Goal: Task Accomplishment & Management: Complete application form

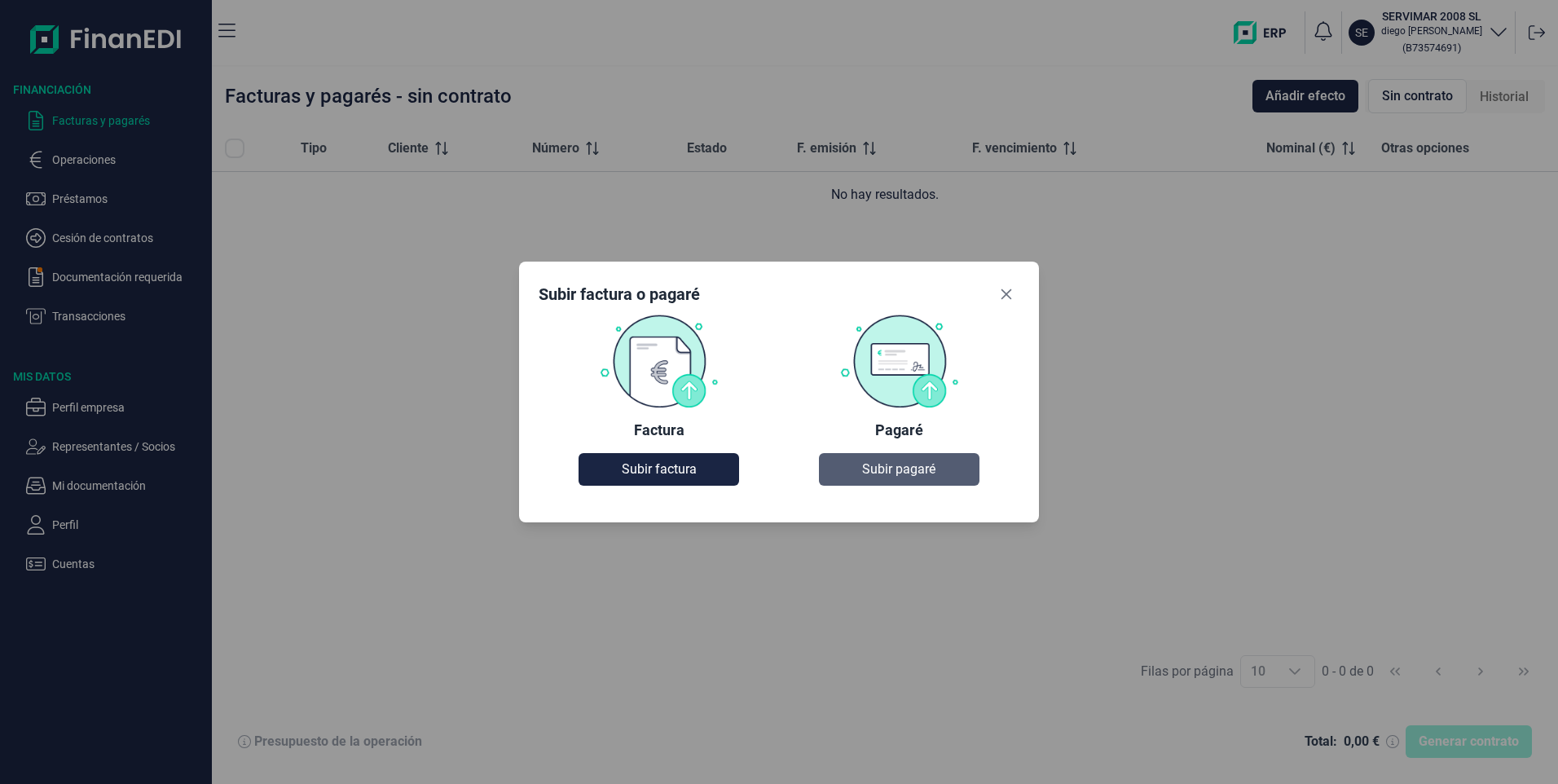
click at [921, 480] on button "Subir pagaré" at bounding box center [898, 469] width 159 height 33
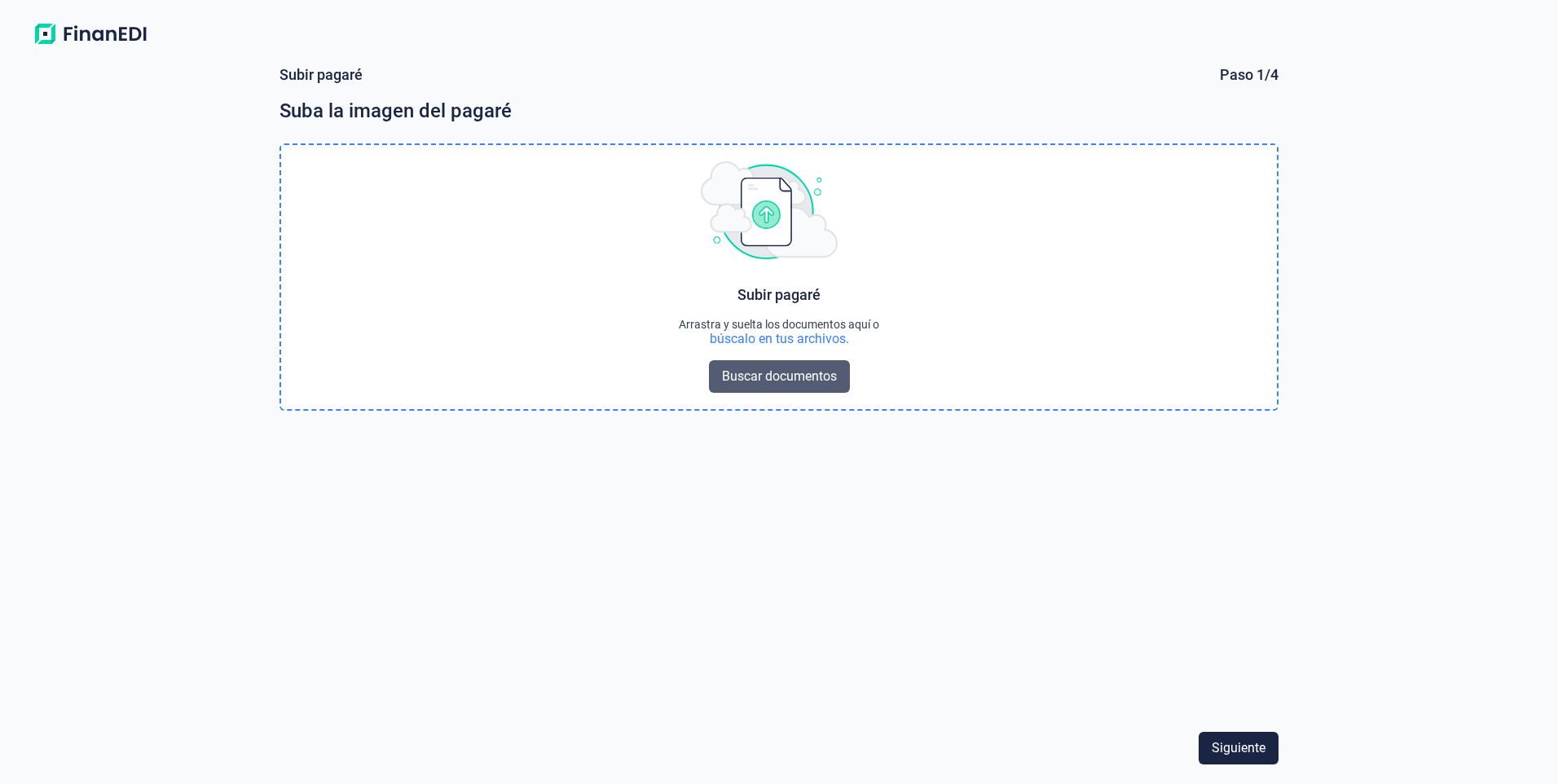
click at [774, 375] on span "Buscar documentos" at bounding box center [779, 376] width 115 height 20
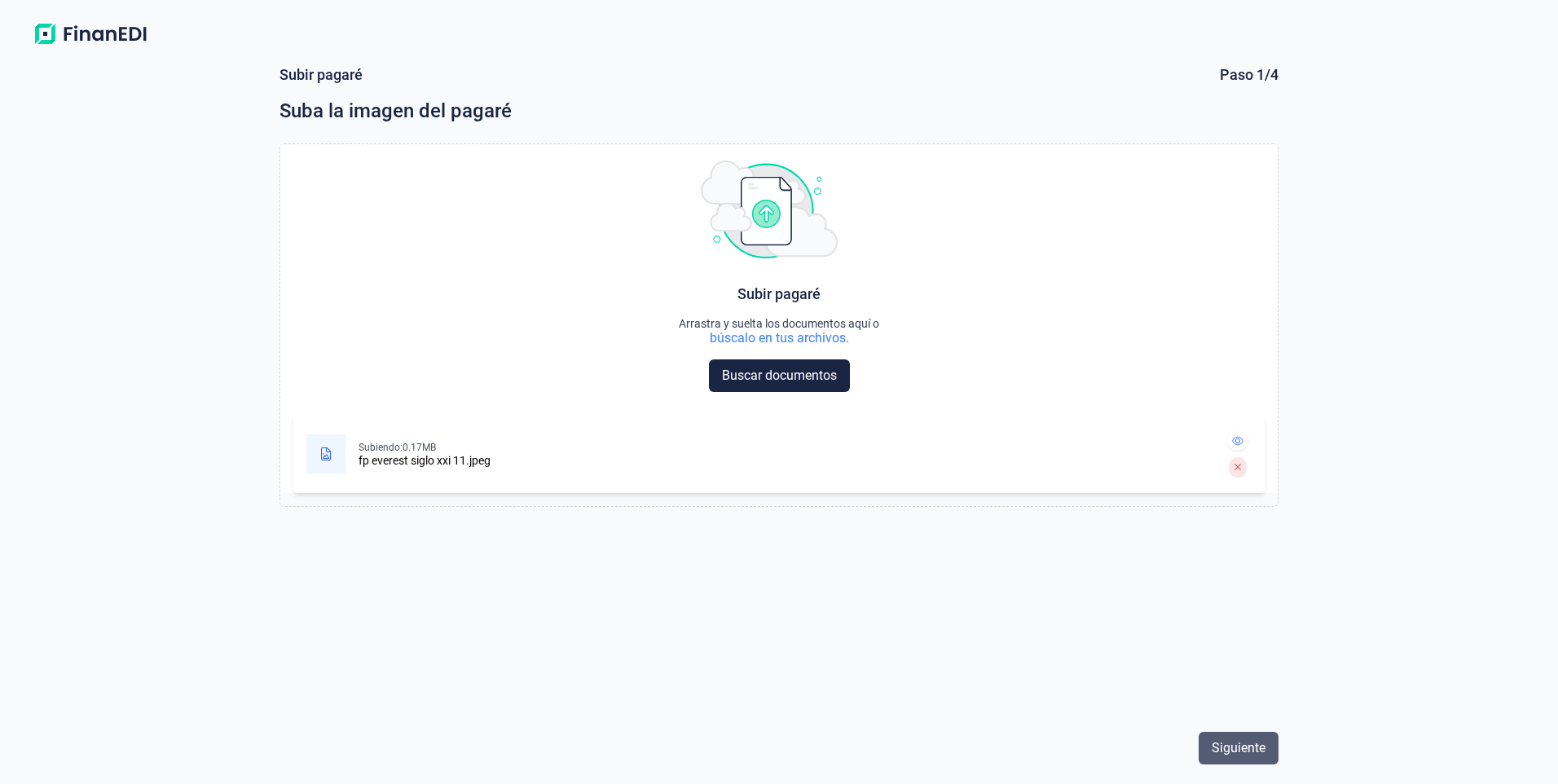
click at [1232, 749] on span "Siguiente" at bounding box center [1238, 747] width 54 height 20
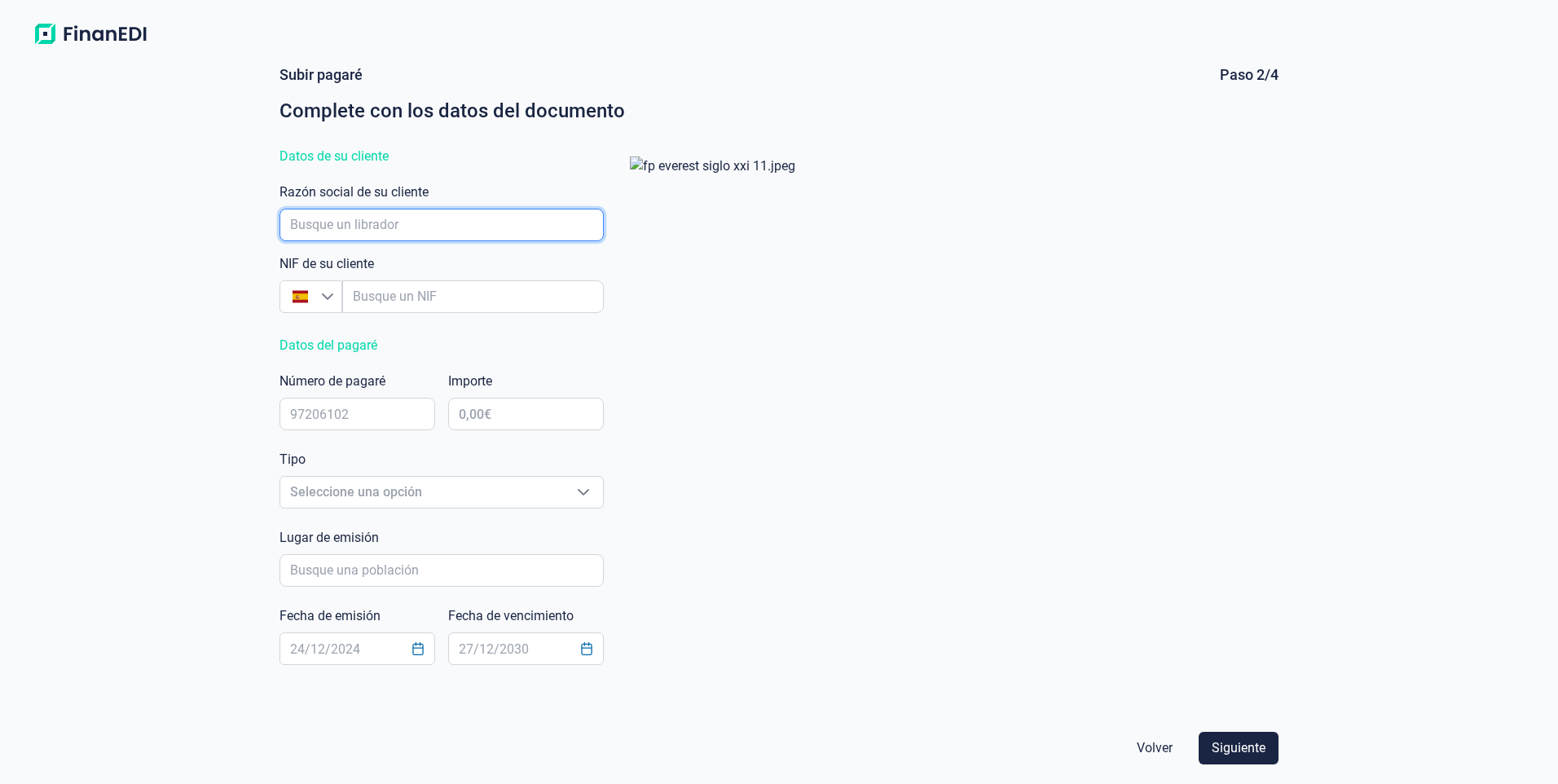
click at [366, 227] on input "empresaAutocomplete" at bounding box center [442, 225] width 325 height 33
type input "b"
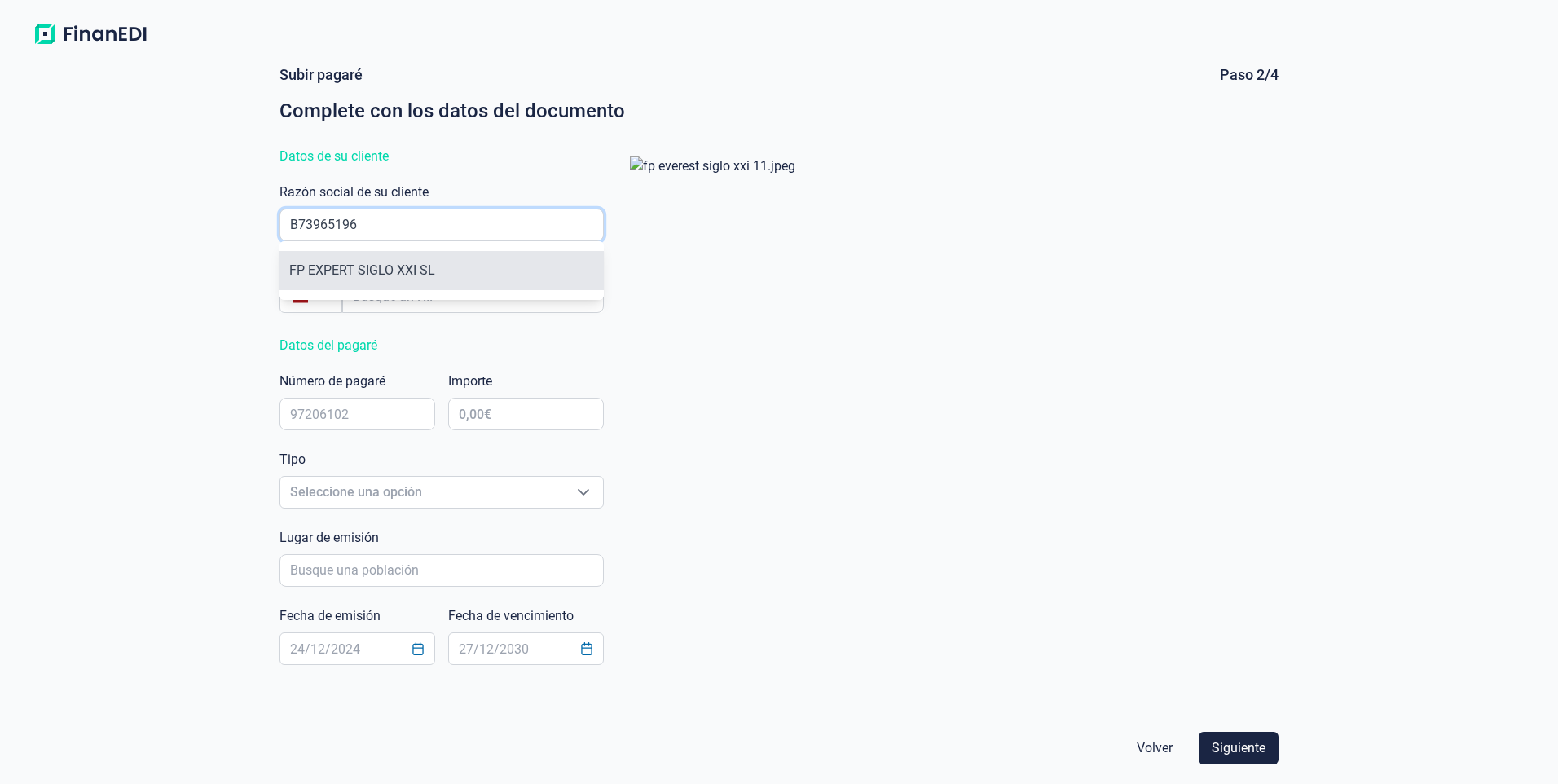
type input "B73965196"
click at [371, 276] on li "FP EXPERT SIGLO XXI SL" at bounding box center [442, 270] width 325 height 39
type input "B73965196"
type input "FP EXPERT SIGLO XXI SL"
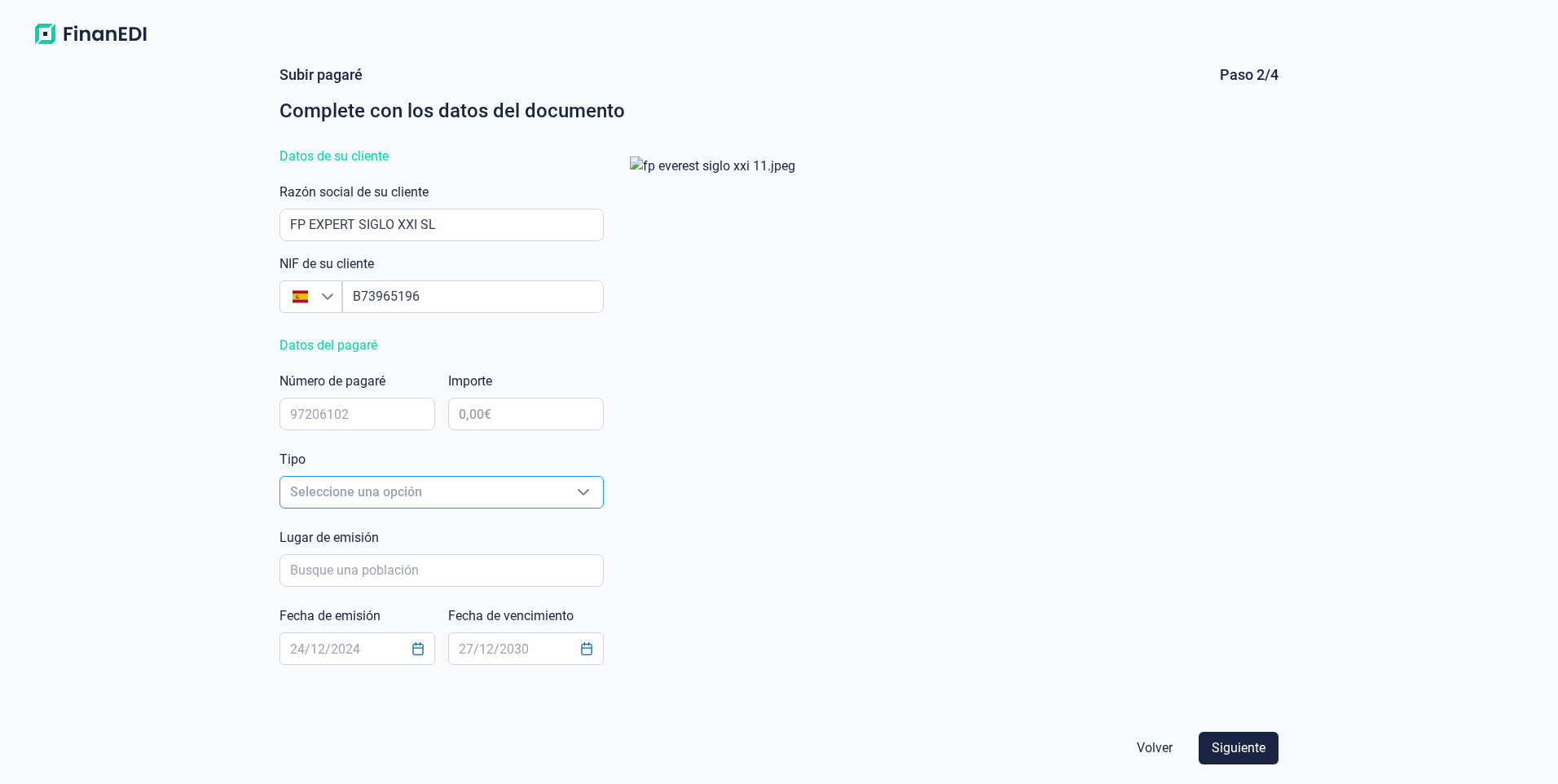
click at [406, 492] on span "Seleccione una opción" at bounding box center [422, 492] width 283 height 31
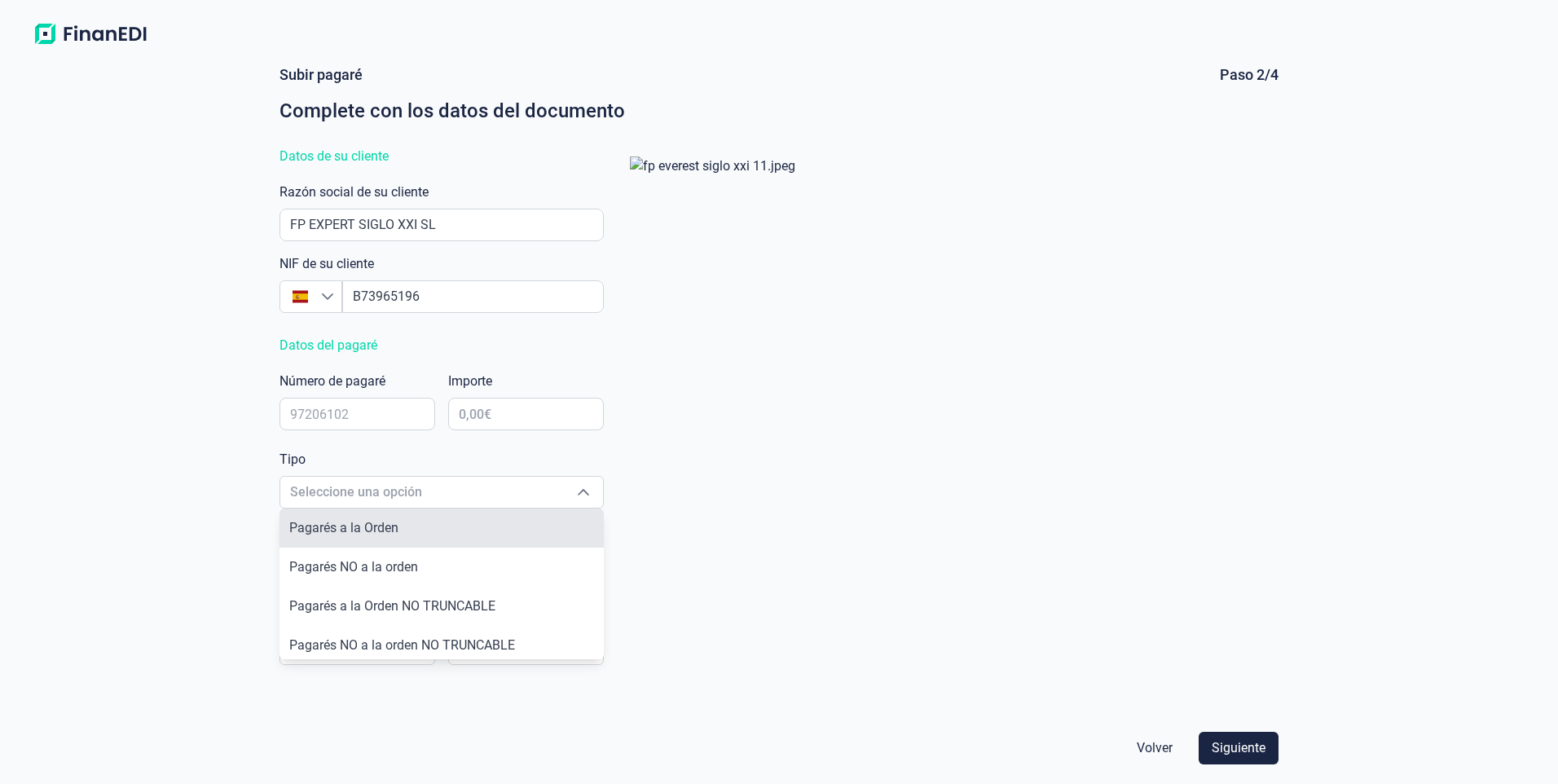
click at [399, 526] on li "Pagarés a la Orden" at bounding box center [442, 527] width 325 height 39
type input "Pagarés a la Orden"
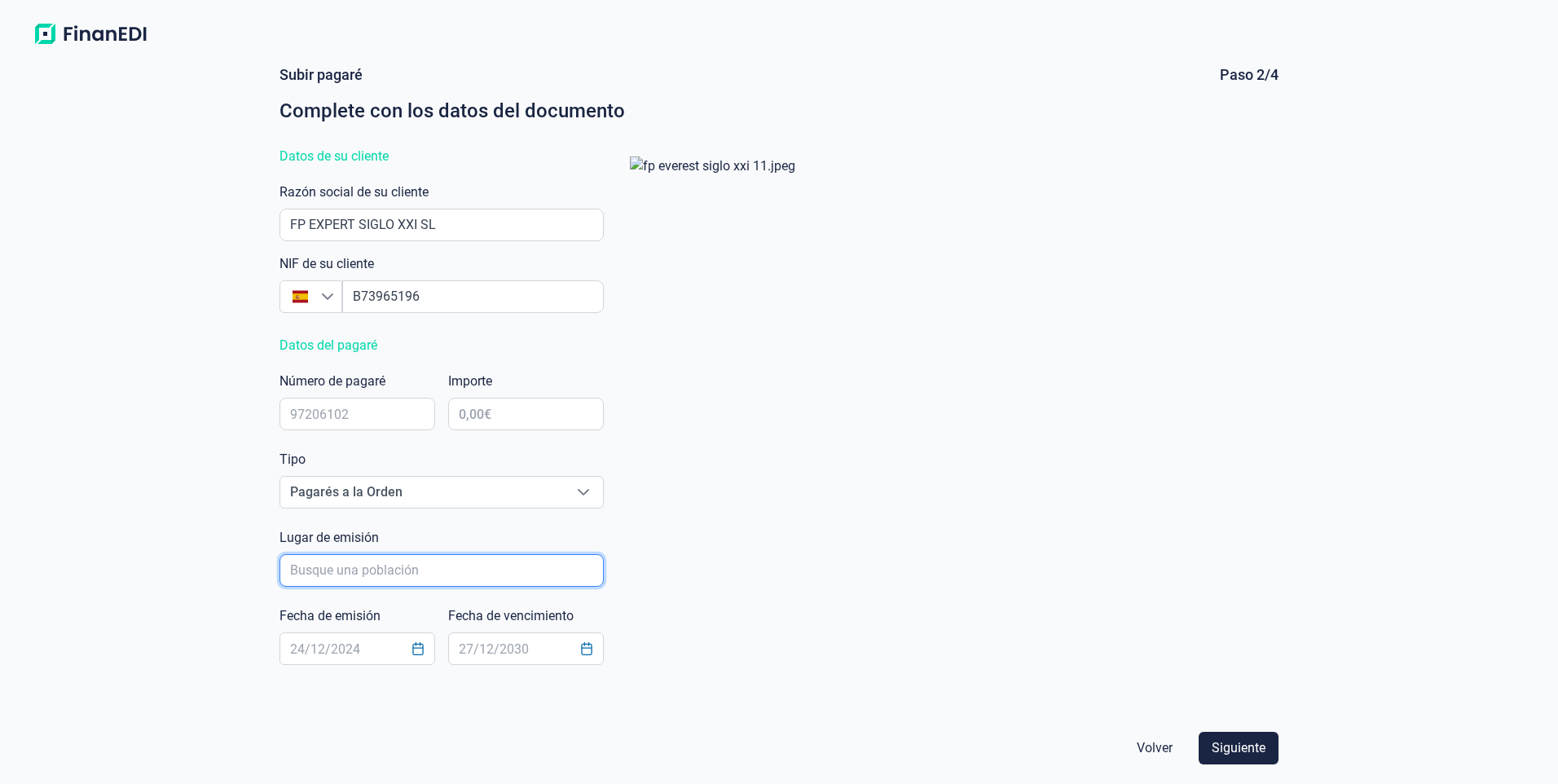
click at [378, 576] on input "poblacionAutocomplete" at bounding box center [442, 570] width 325 height 33
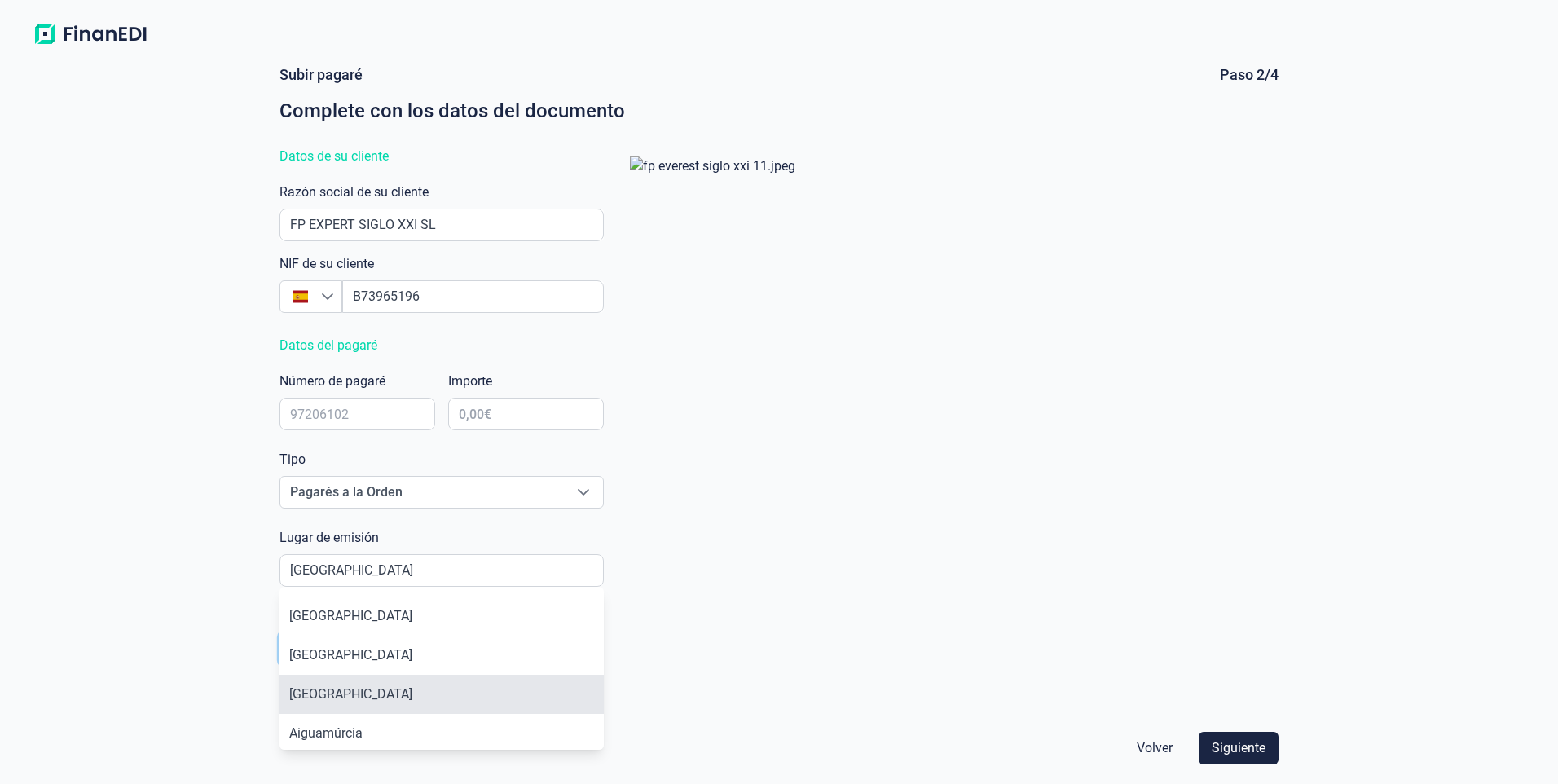
click at [350, 700] on li "[GEOGRAPHIC_DATA]" at bounding box center [442, 693] width 325 height 39
type input "[GEOGRAPHIC_DATA]"
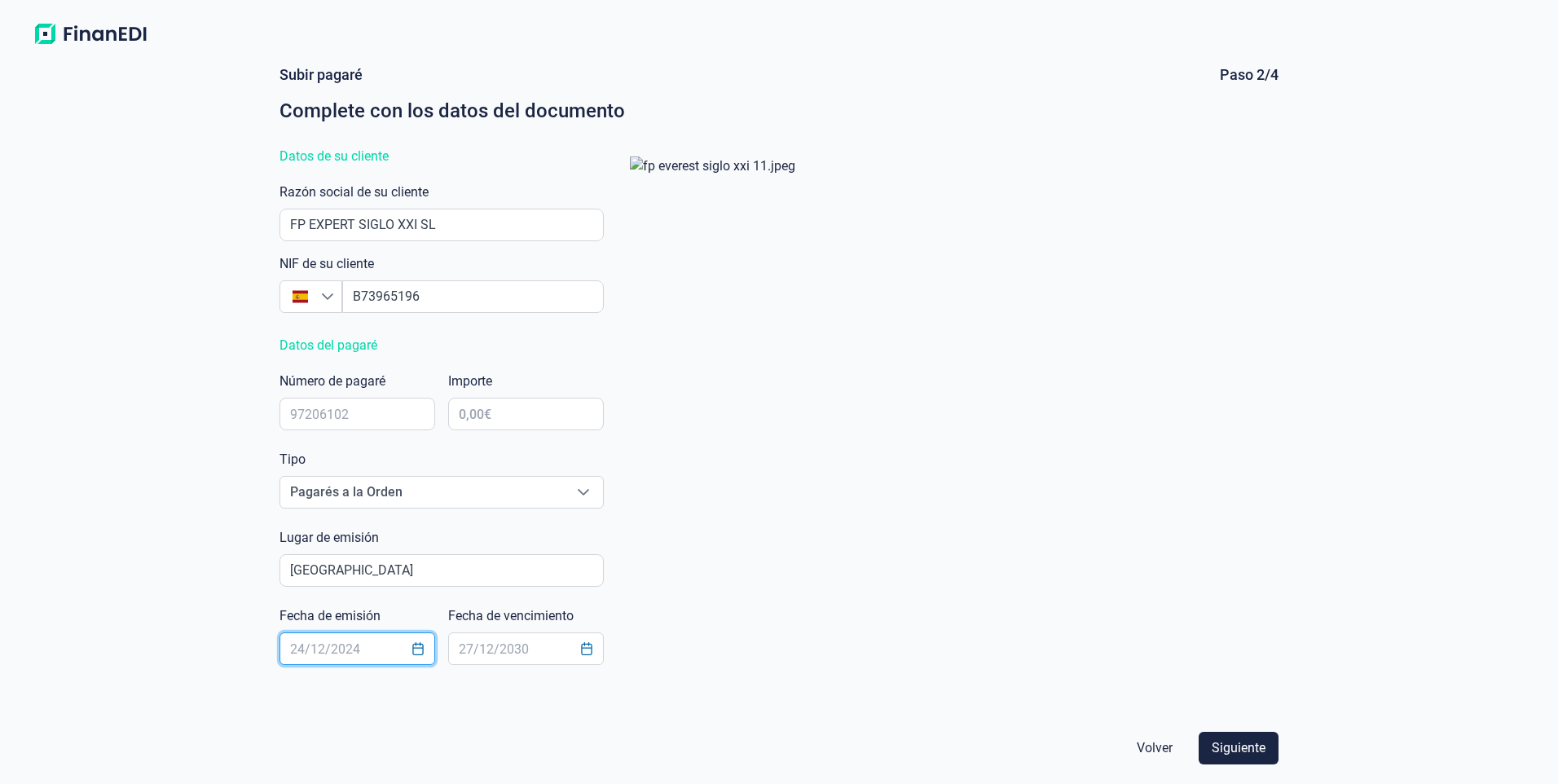
click at [332, 651] on input "text" at bounding box center [357, 648] width 156 height 33
drag, startPoint x: 345, startPoint y: 645, endPoint x: 370, endPoint y: 645, distance: 25.0
click at [370, 645] on input "[DATE]" at bounding box center [357, 648] width 156 height 33
type input "[DATE]"
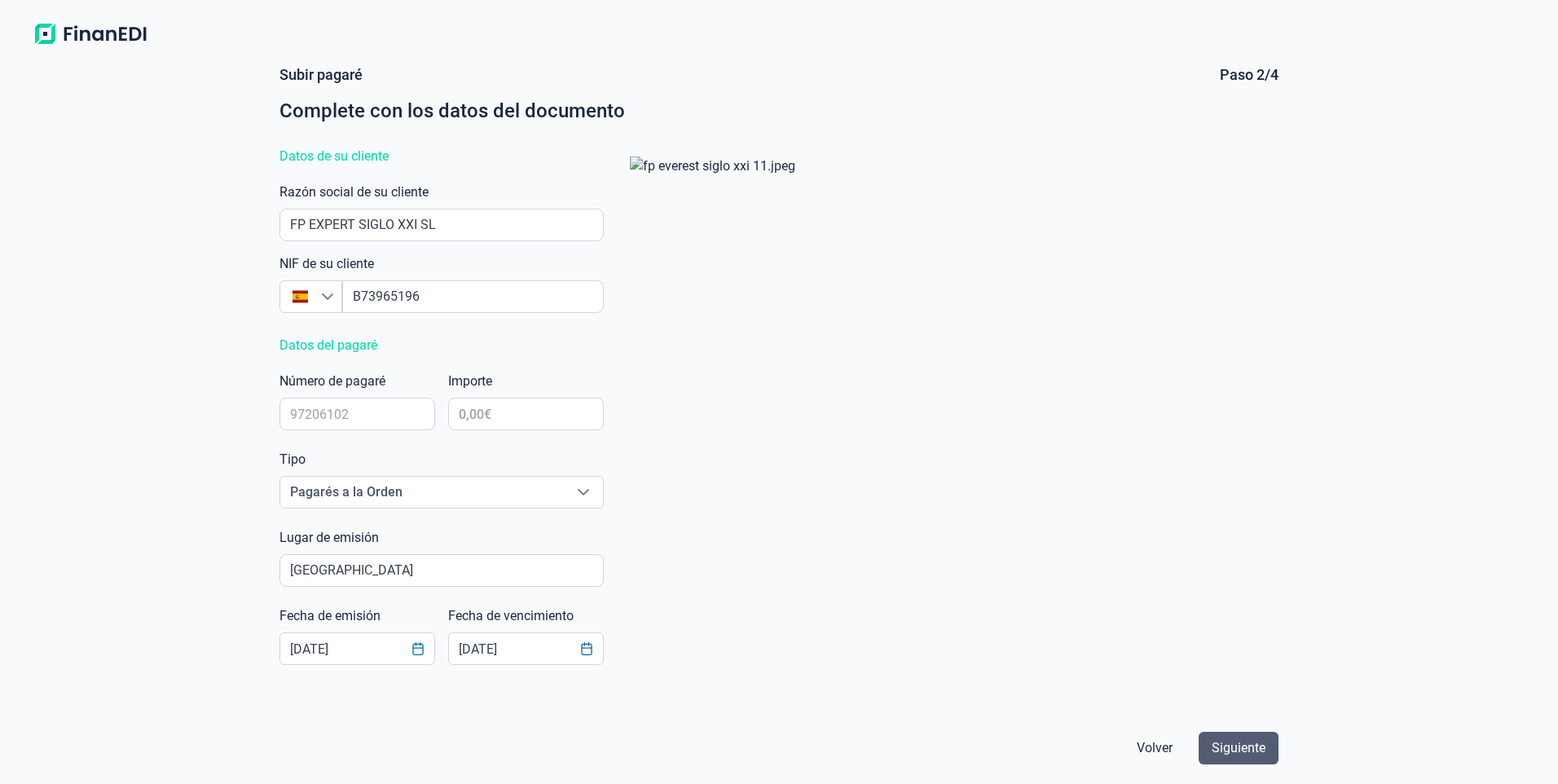
click at [1235, 747] on span "Siguiente" at bounding box center [1238, 747] width 54 height 20
click at [324, 418] on input "text" at bounding box center [357, 413] width 156 height 33
type input "4043080.1"
type input "110.457,62 €"
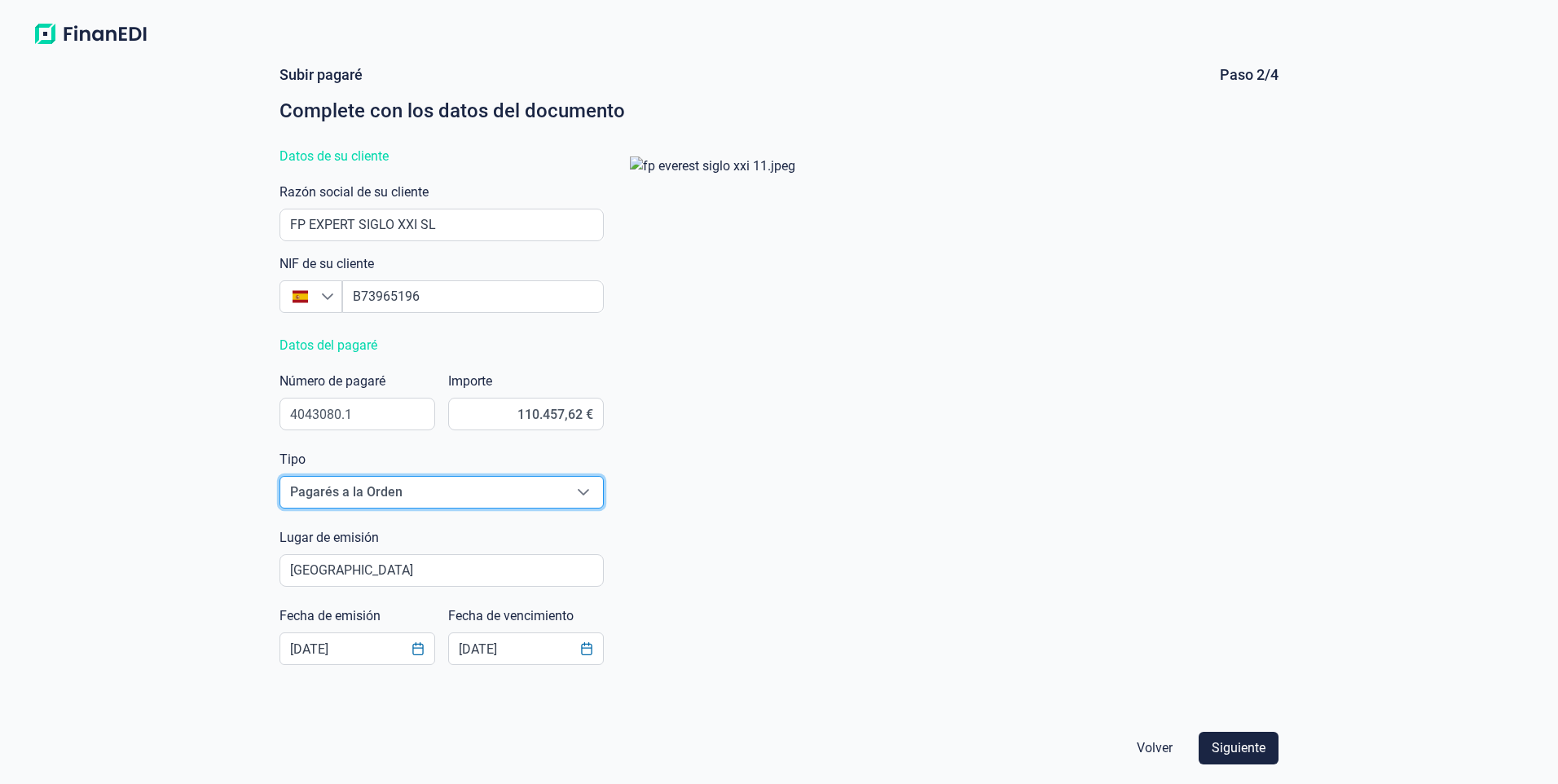
click at [999, 626] on div at bounding box center [947, 427] width 662 height 569
click at [1248, 755] on span "Siguiente" at bounding box center [1238, 747] width 54 height 20
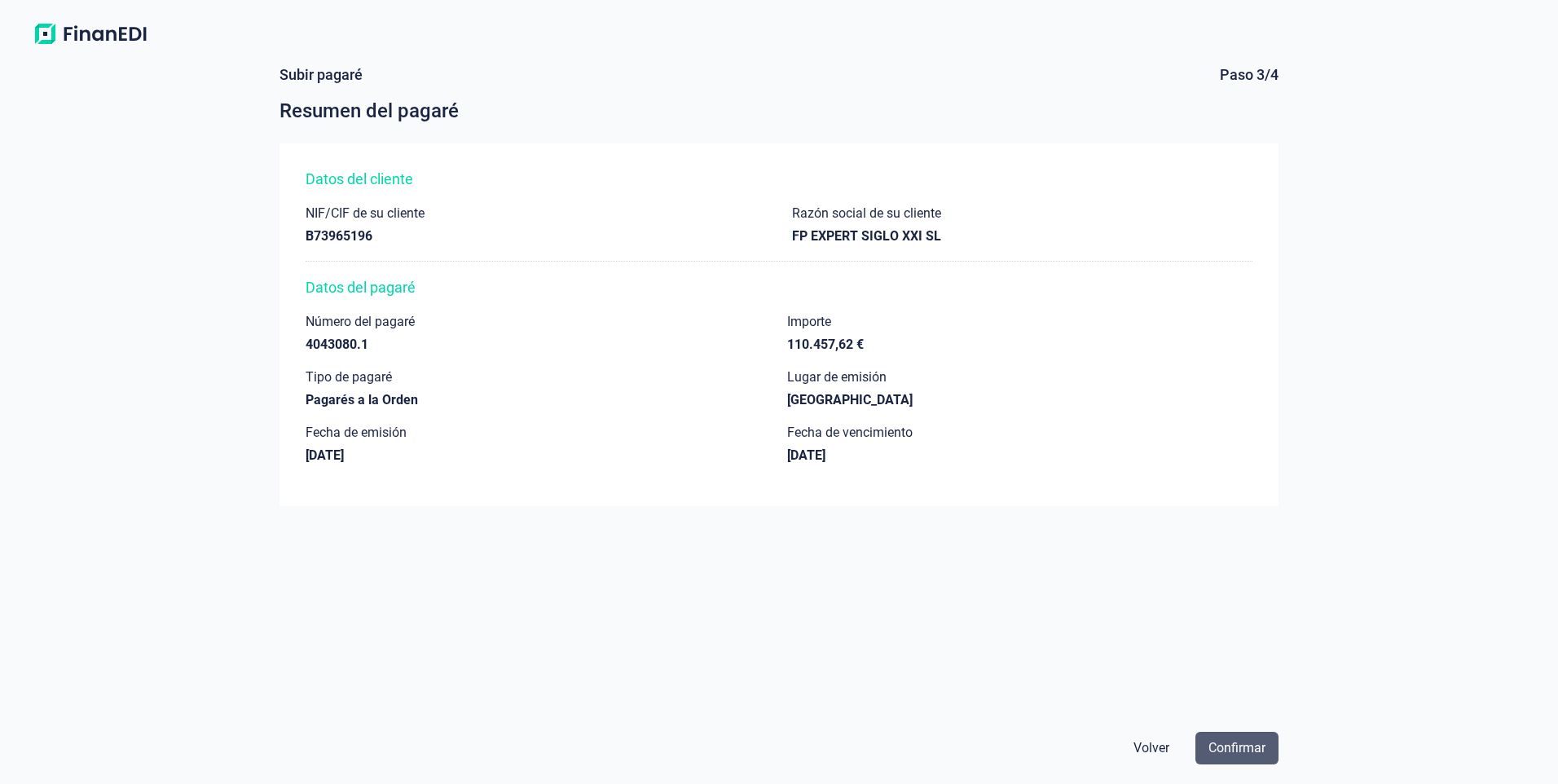
click at [1248, 748] on span "Confirmar" at bounding box center [1236, 747] width 57 height 20
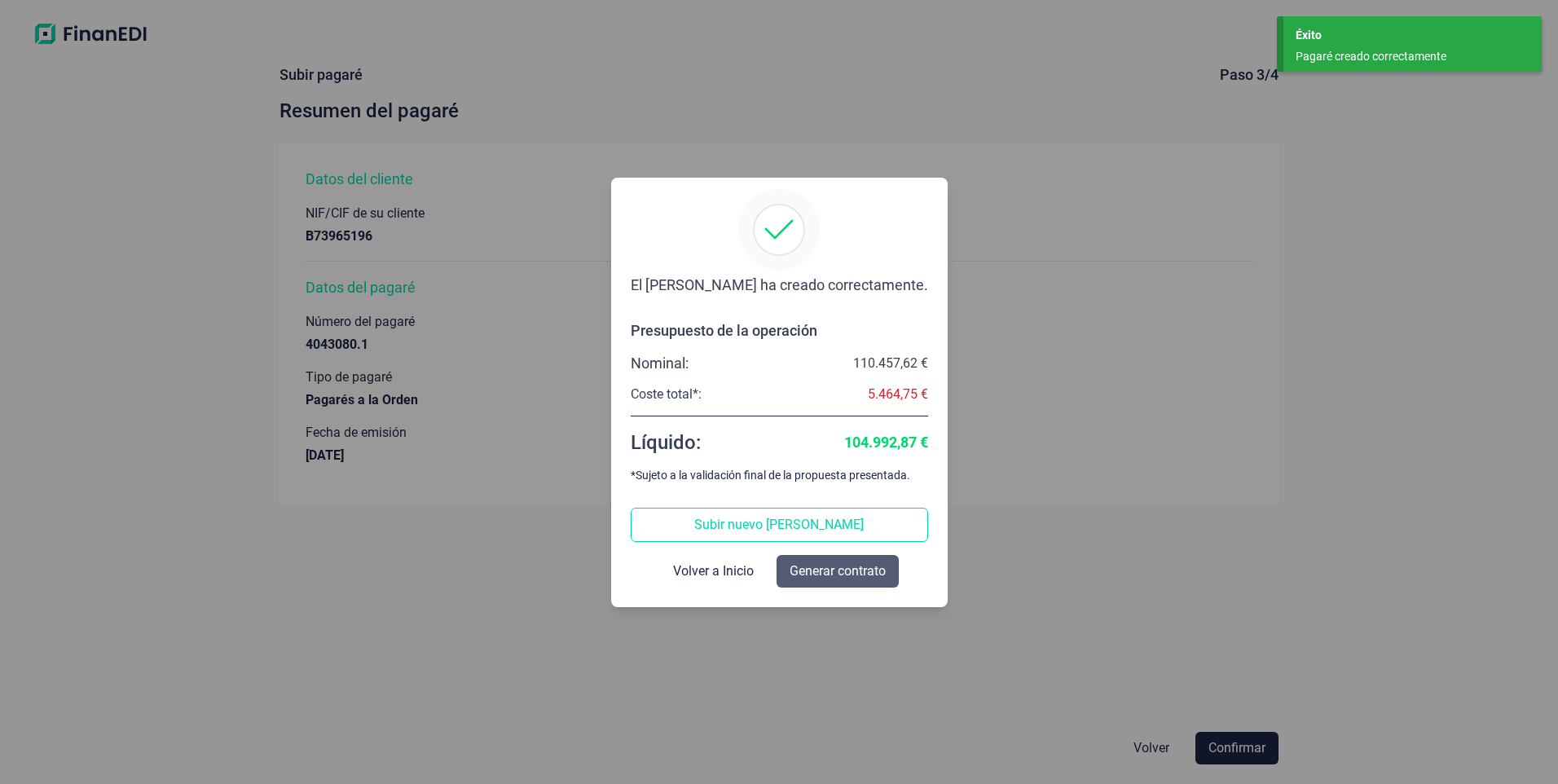
click at [862, 569] on span "Generar contrato" at bounding box center [838, 571] width 96 height 20
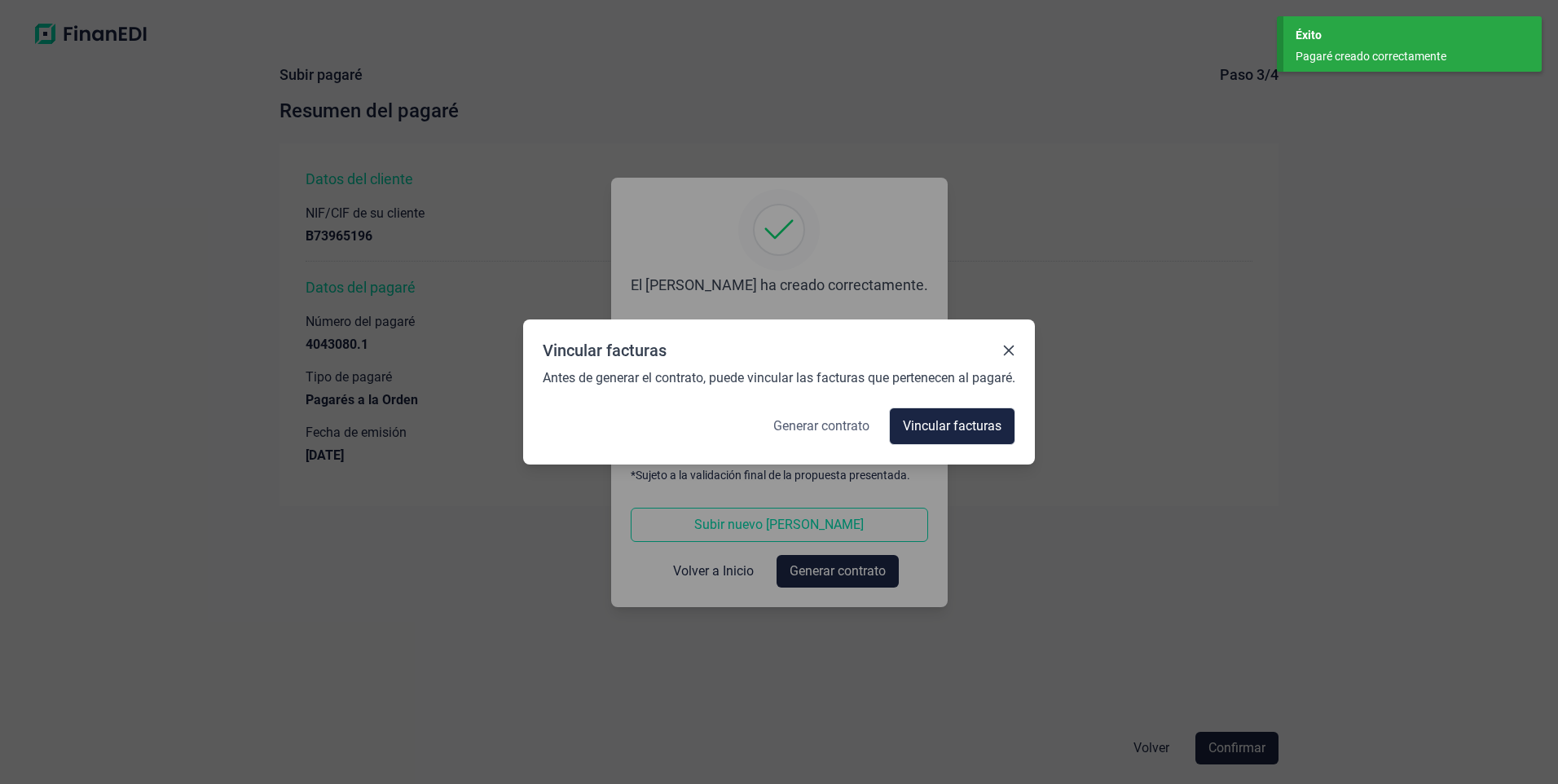
click at [836, 430] on span "Generar contrato" at bounding box center [821, 425] width 96 height 20
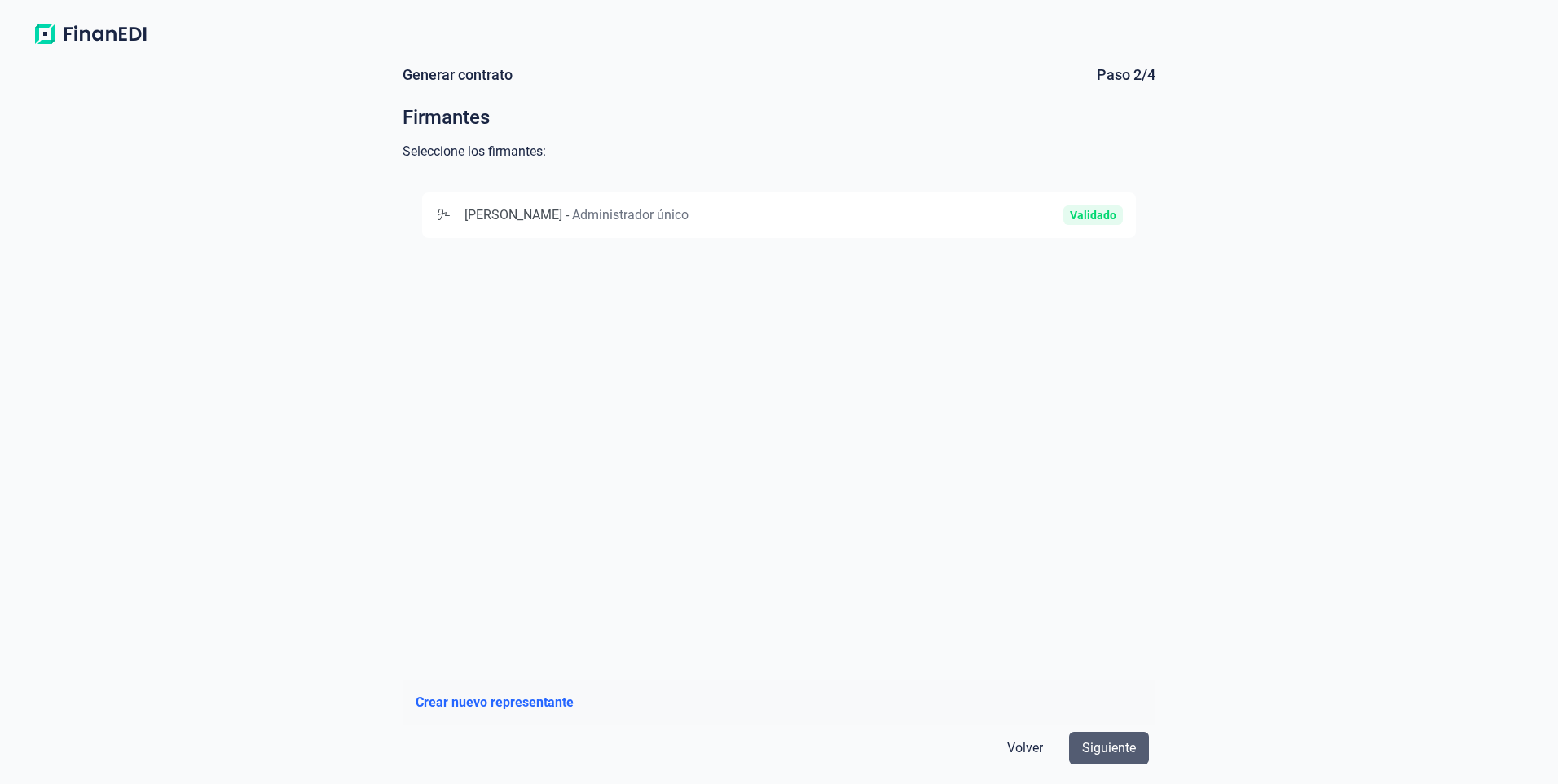
click at [1120, 752] on span "Siguiente" at bounding box center [1109, 747] width 54 height 20
click at [1097, 751] on span "Siguiente" at bounding box center [1109, 747] width 54 height 20
click at [1009, 212] on div "Validado" at bounding box center [1008, 215] width 229 height 20
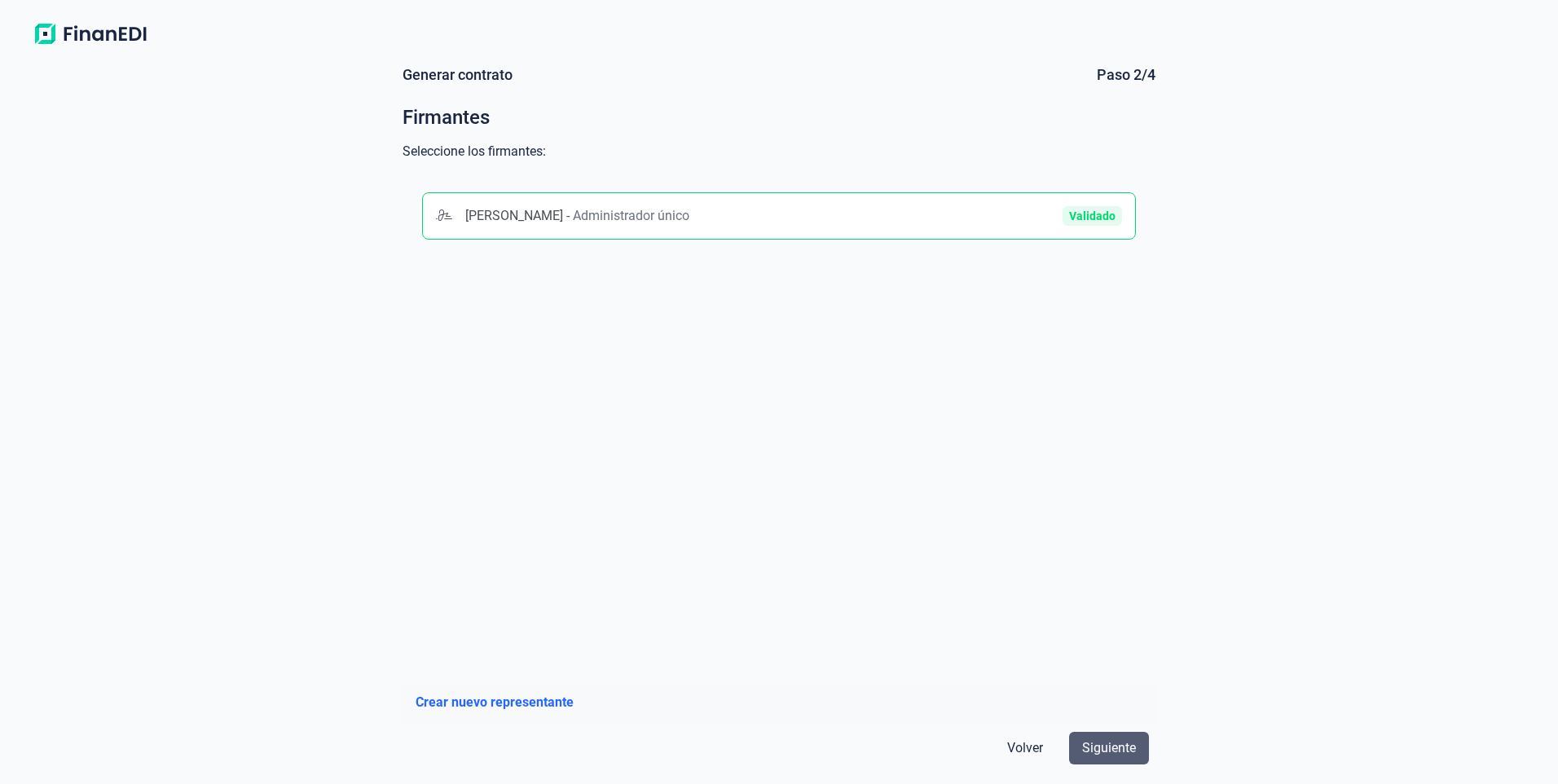
click at [1131, 742] on span "Siguiente" at bounding box center [1109, 747] width 54 height 20
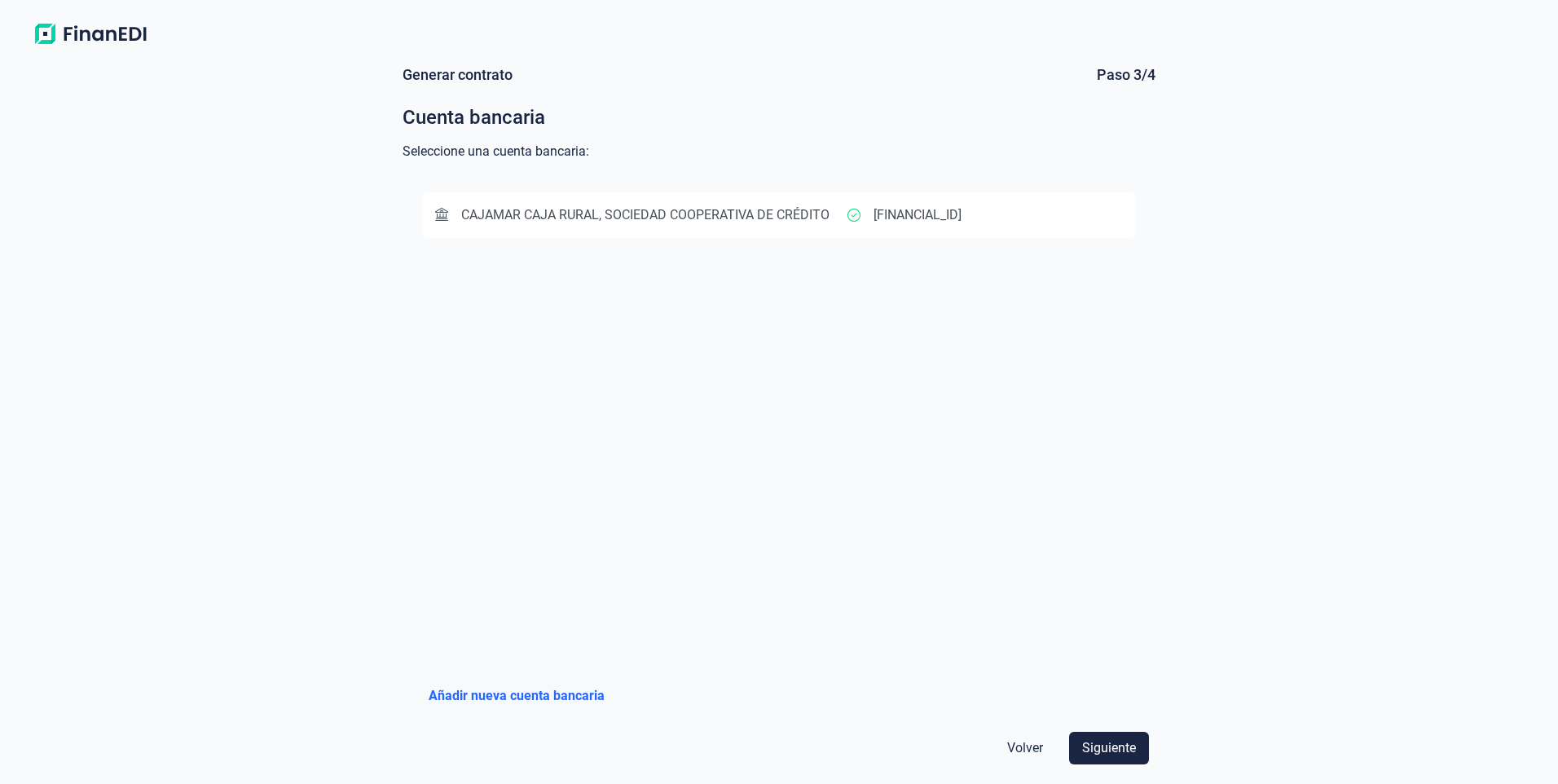
click at [638, 198] on button "CAJAMAR CAJA RURAL, SOCIEDAD COOPERATIVA DE CRÉDITO [FINANCIAL_ID]" at bounding box center [779, 215] width 713 height 45
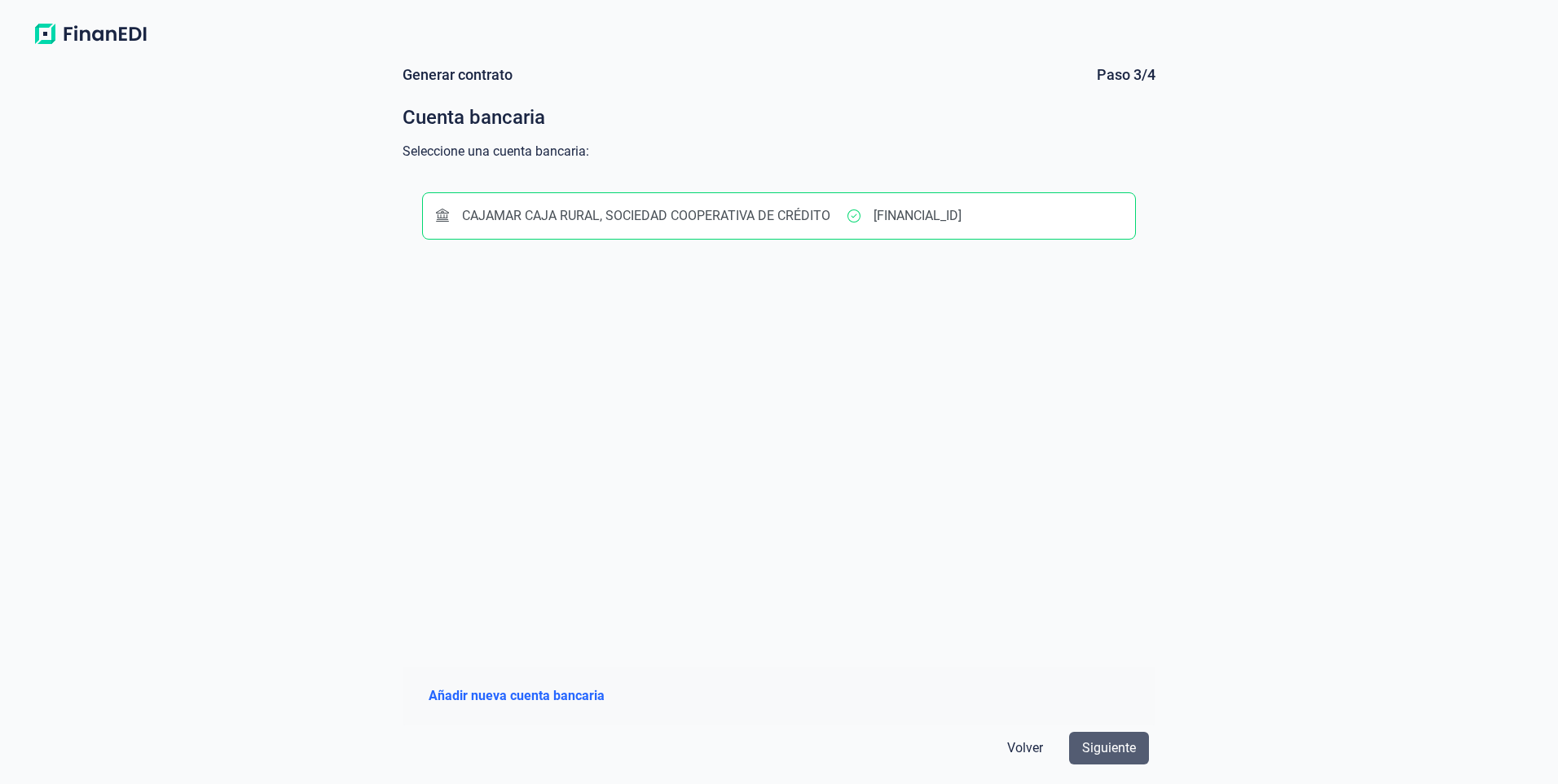
click at [1112, 748] on span "Siguiente" at bounding box center [1109, 747] width 54 height 20
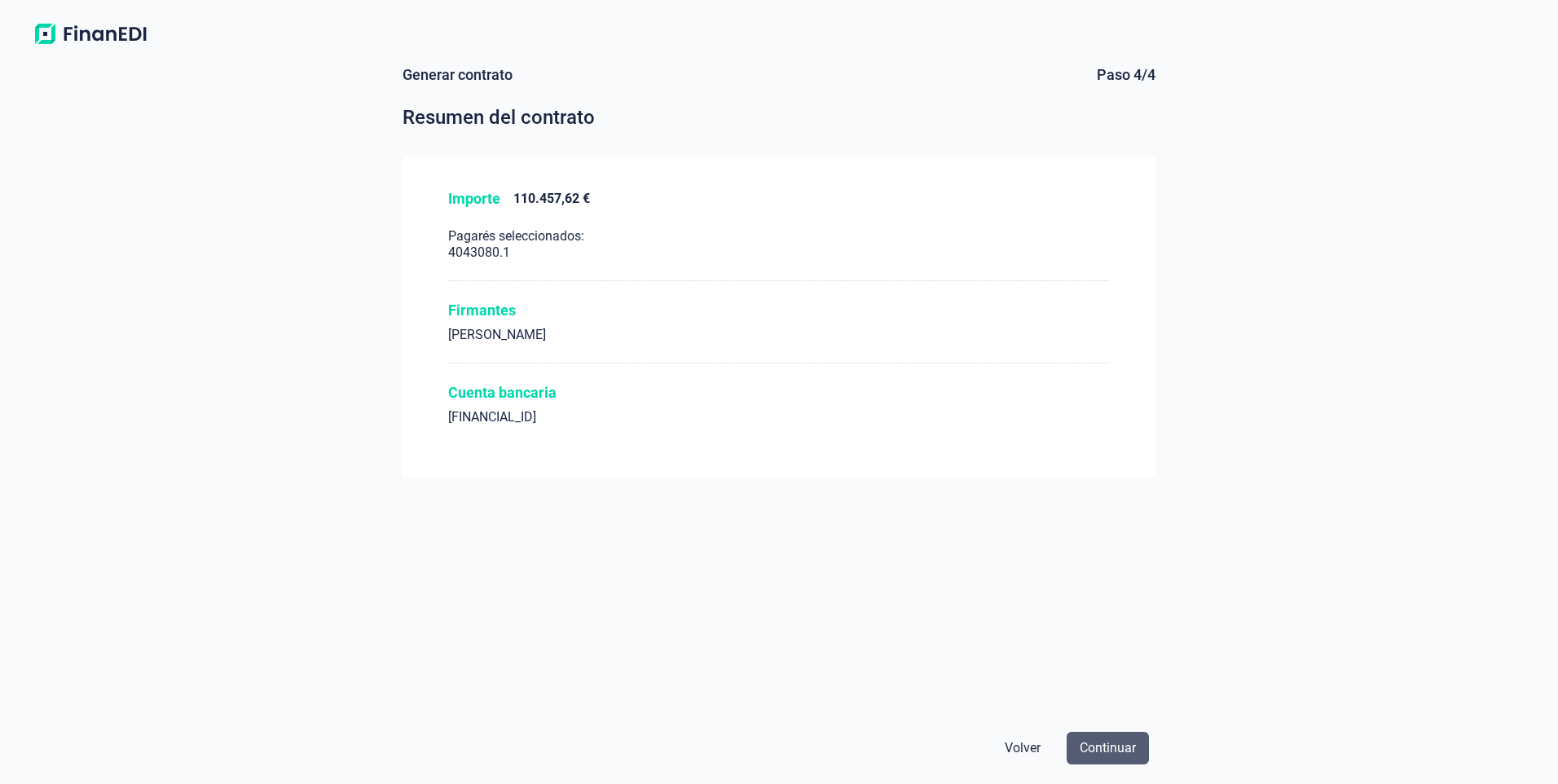
click at [1131, 749] on span "Continuar" at bounding box center [1108, 747] width 57 height 20
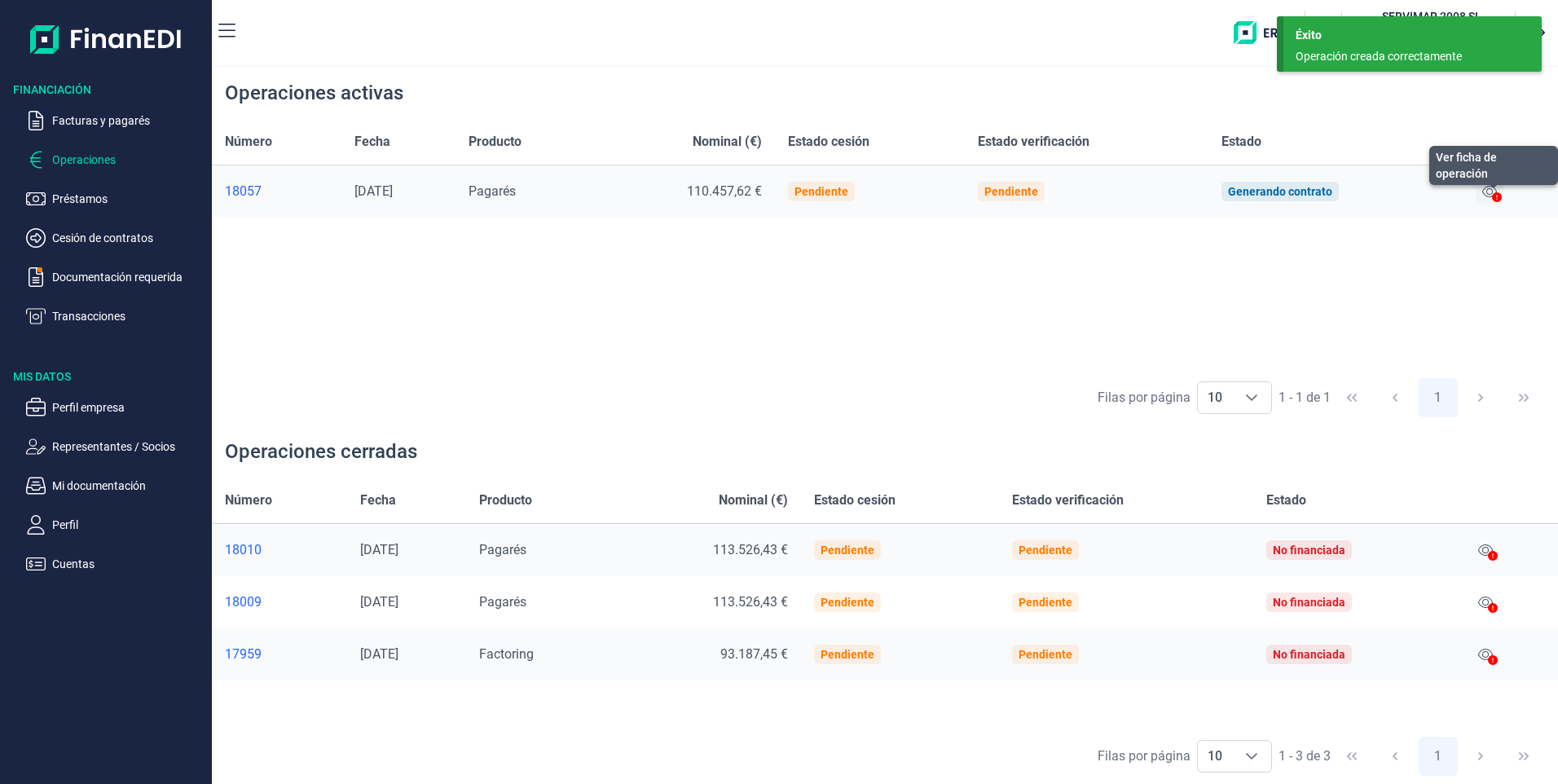
click at [1494, 193] on icon at bounding box center [1489, 192] width 15 height 11
click at [244, 193] on div "18057" at bounding box center [276, 191] width 104 height 16
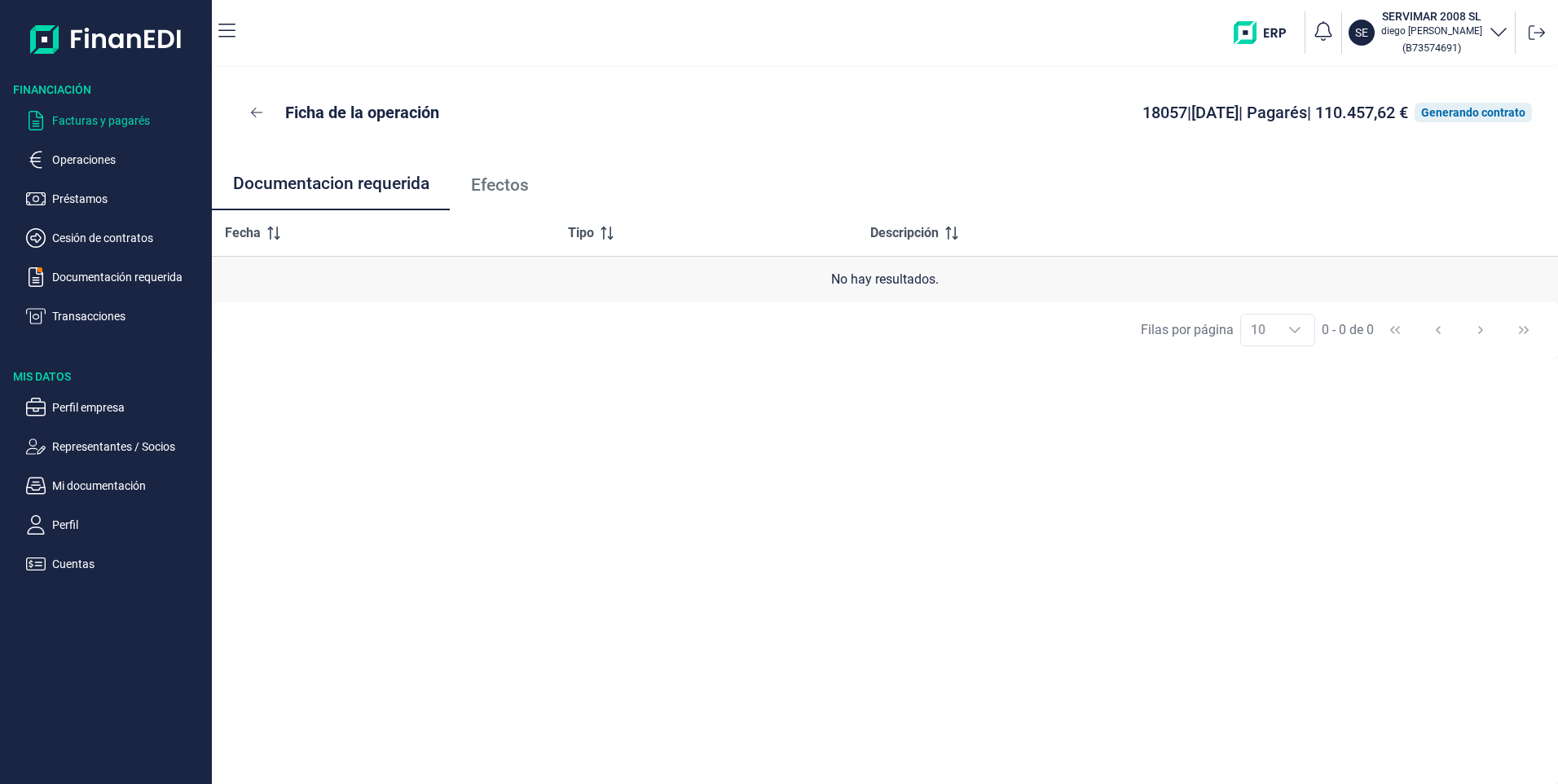
click at [101, 119] on p "Facturas y pagarés" at bounding box center [128, 120] width 153 height 20
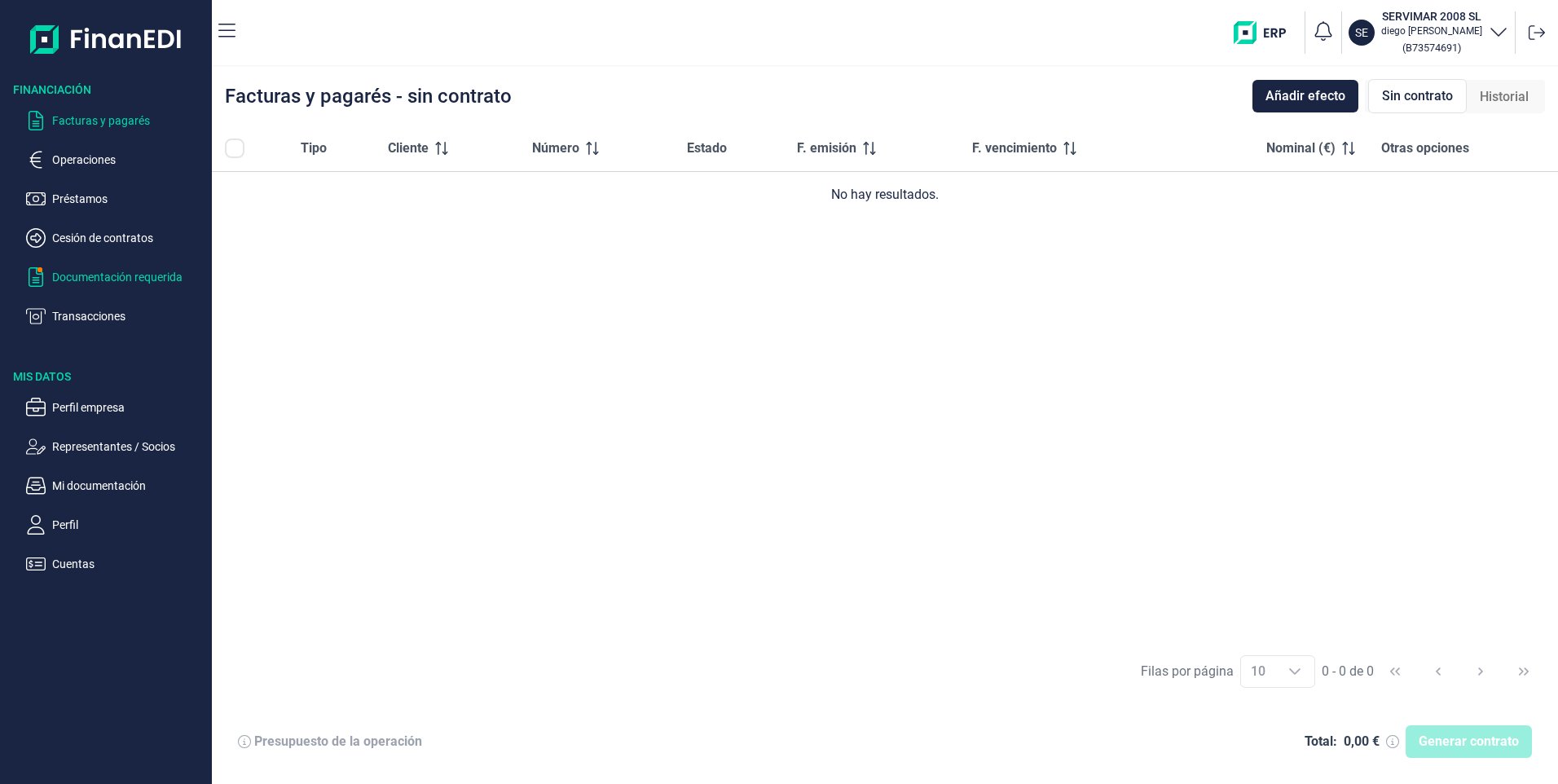
click at [92, 275] on p "Documentación requerida" at bounding box center [128, 276] width 153 height 20
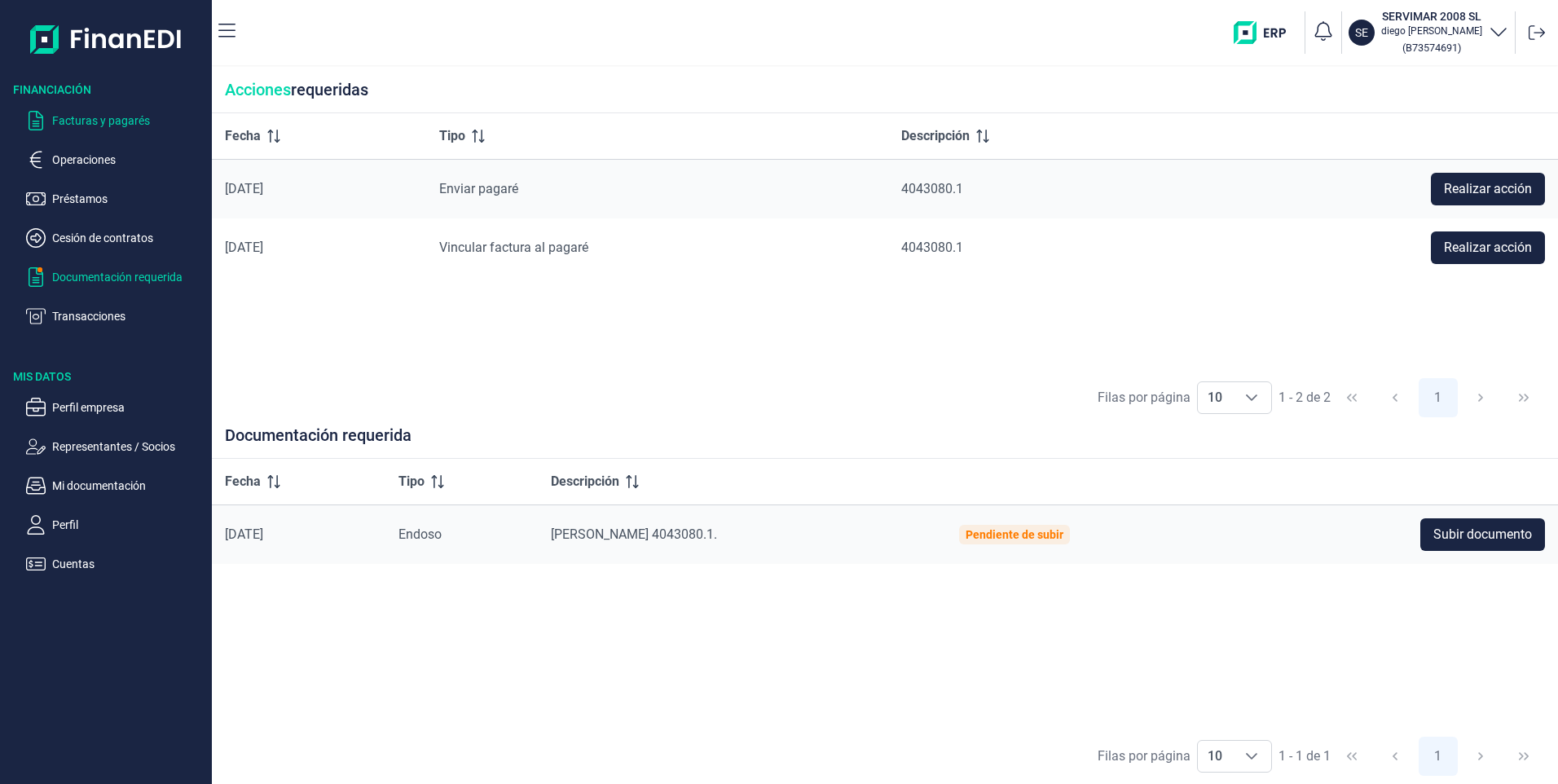
click at [83, 117] on p "Facturas y pagarés" at bounding box center [128, 120] width 153 height 20
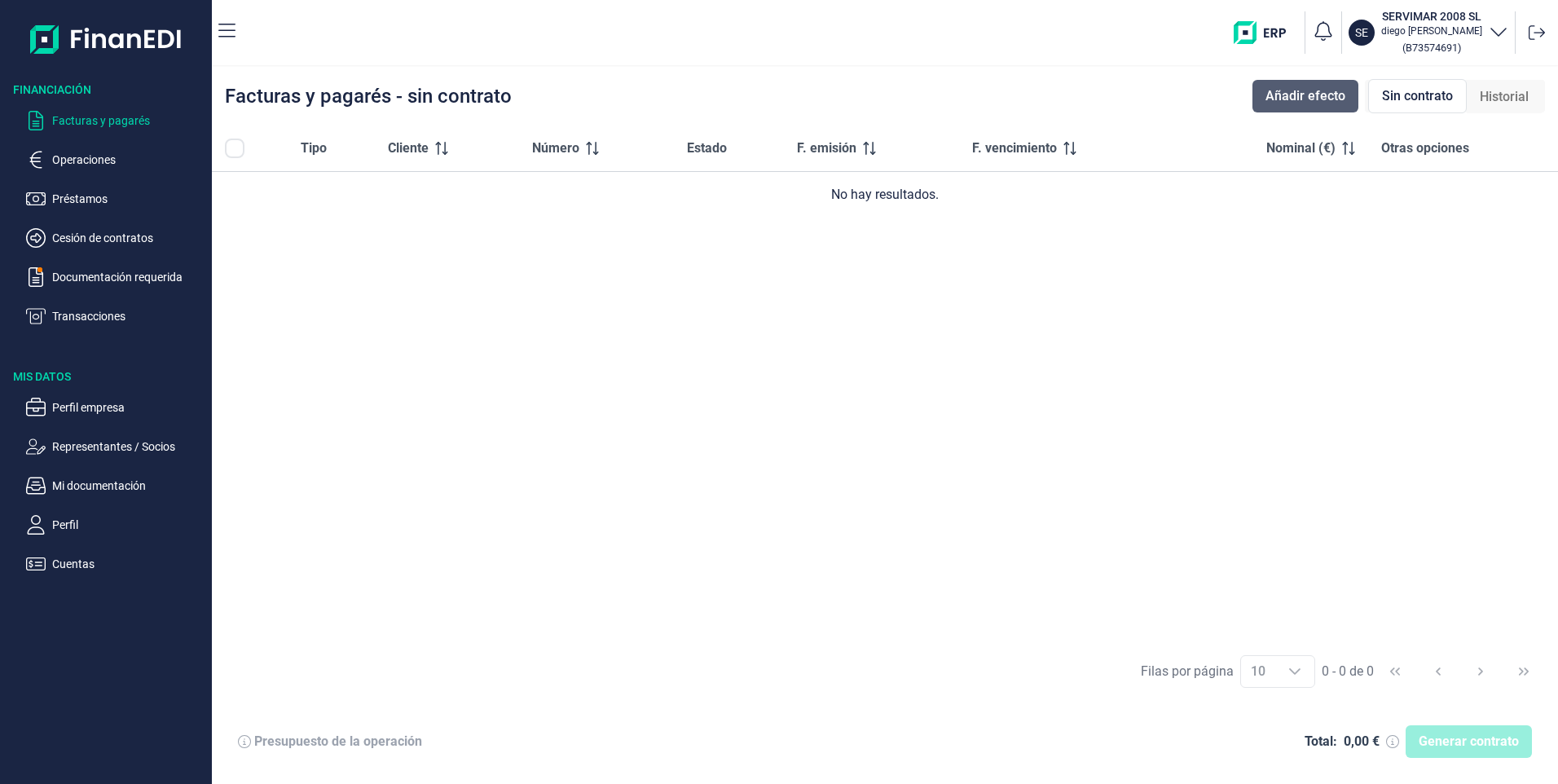
click at [1310, 97] on span "Añadir efecto" at bounding box center [1305, 96] width 80 height 20
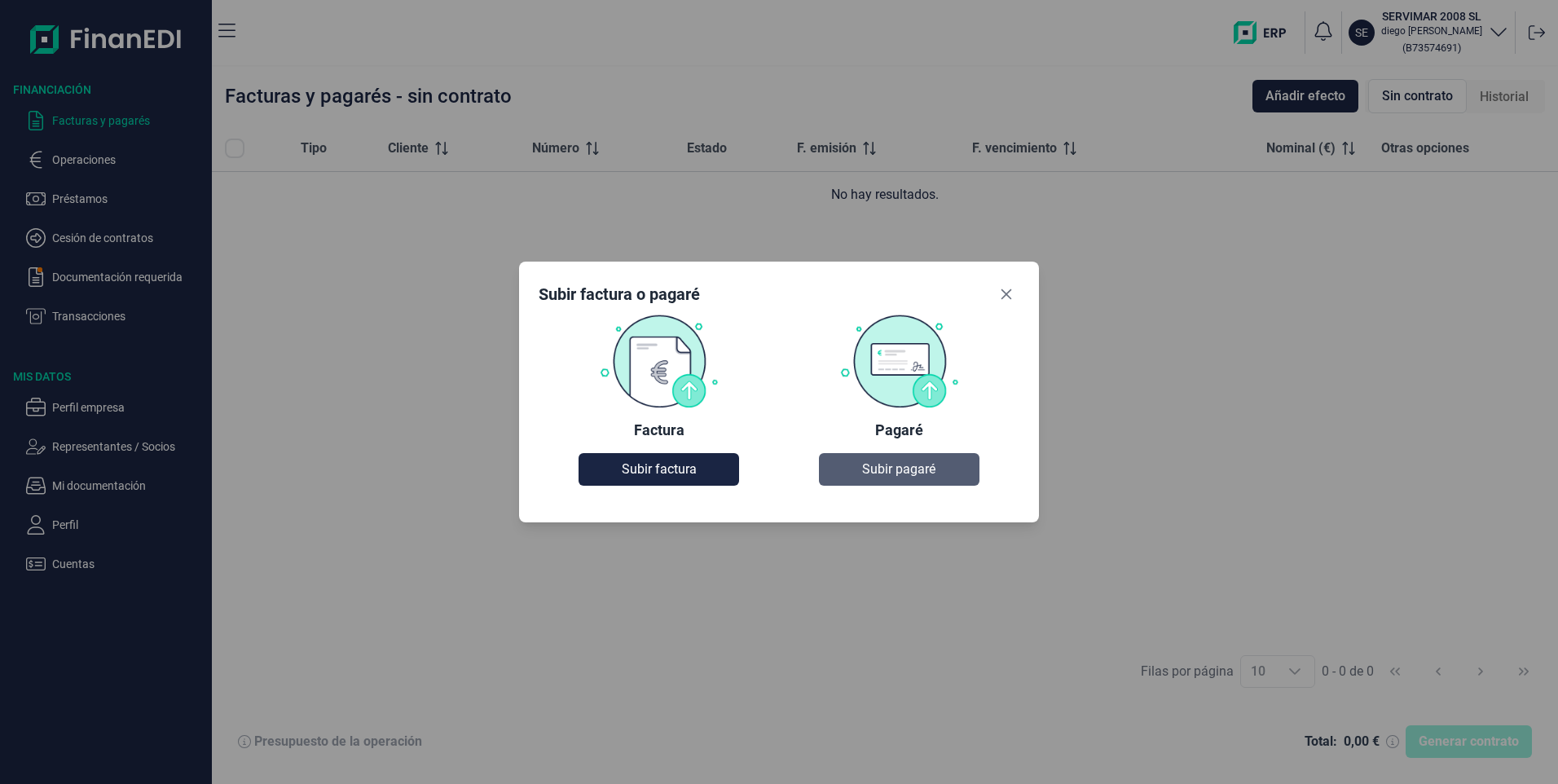
click at [902, 471] on span "Subir pagaré" at bounding box center [898, 469] width 74 height 20
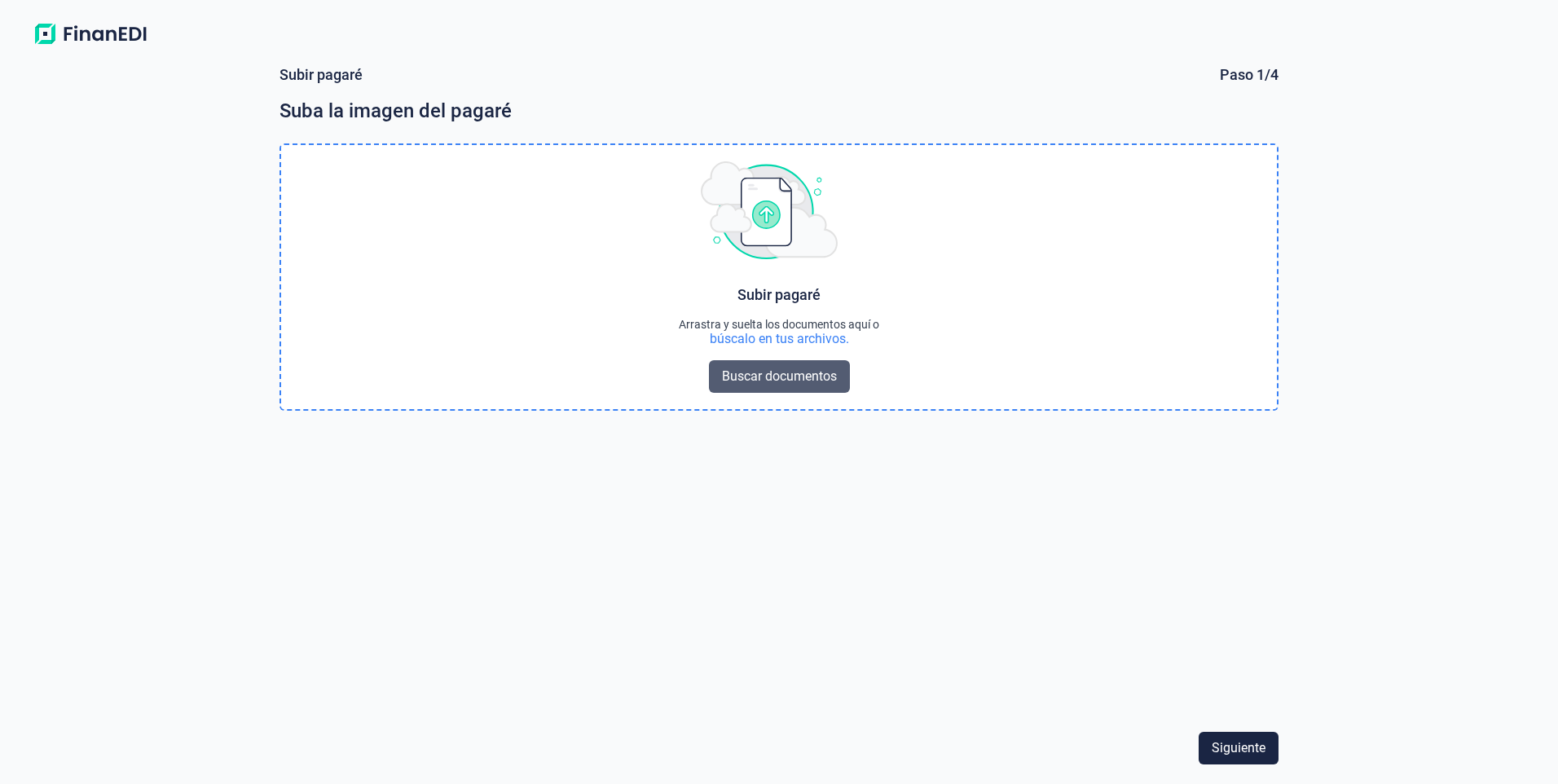
click at [802, 376] on span "Buscar documentos" at bounding box center [779, 376] width 115 height 20
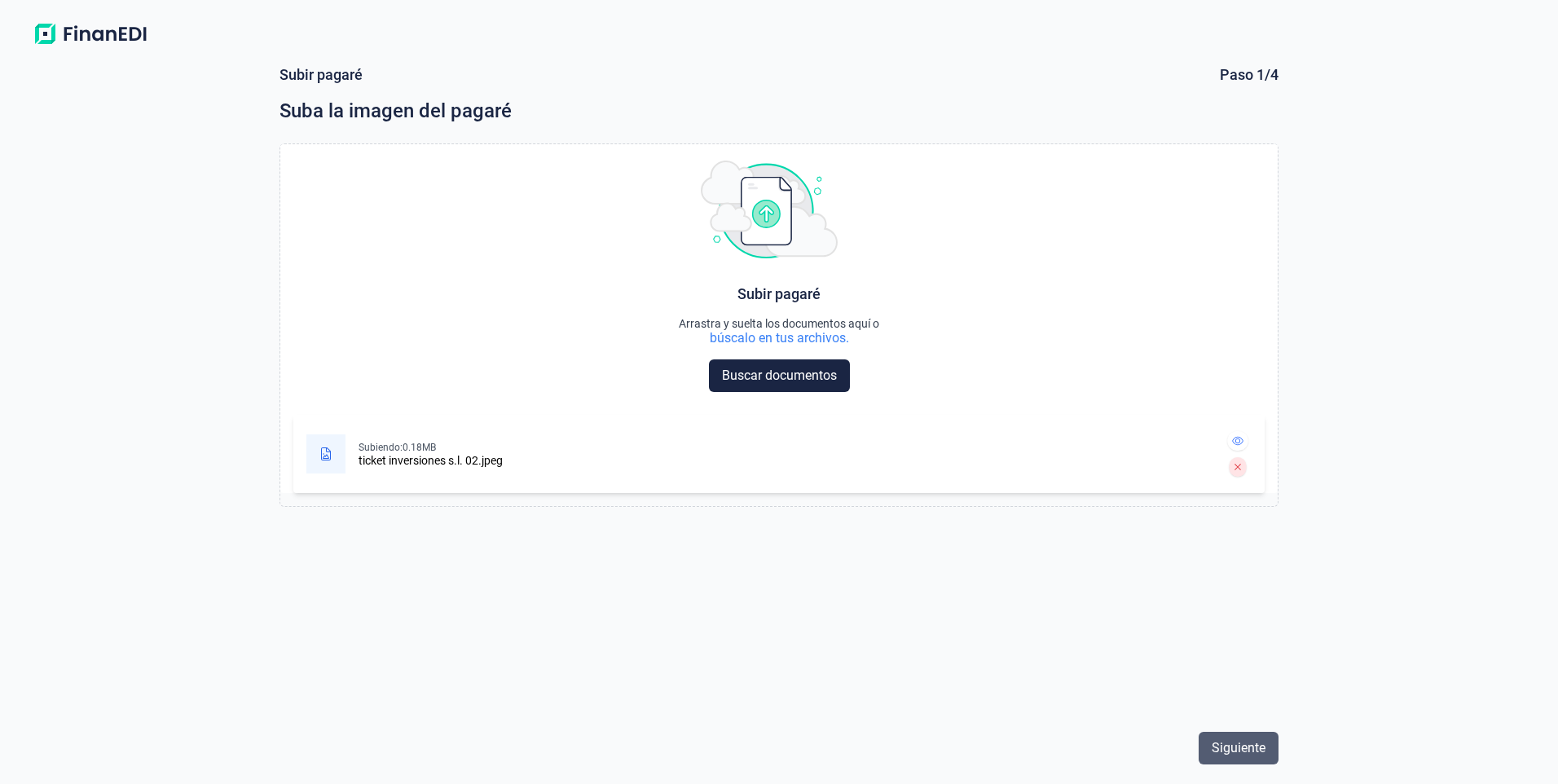
click at [1238, 750] on span "Siguiente" at bounding box center [1238, 747] width 54 height 20
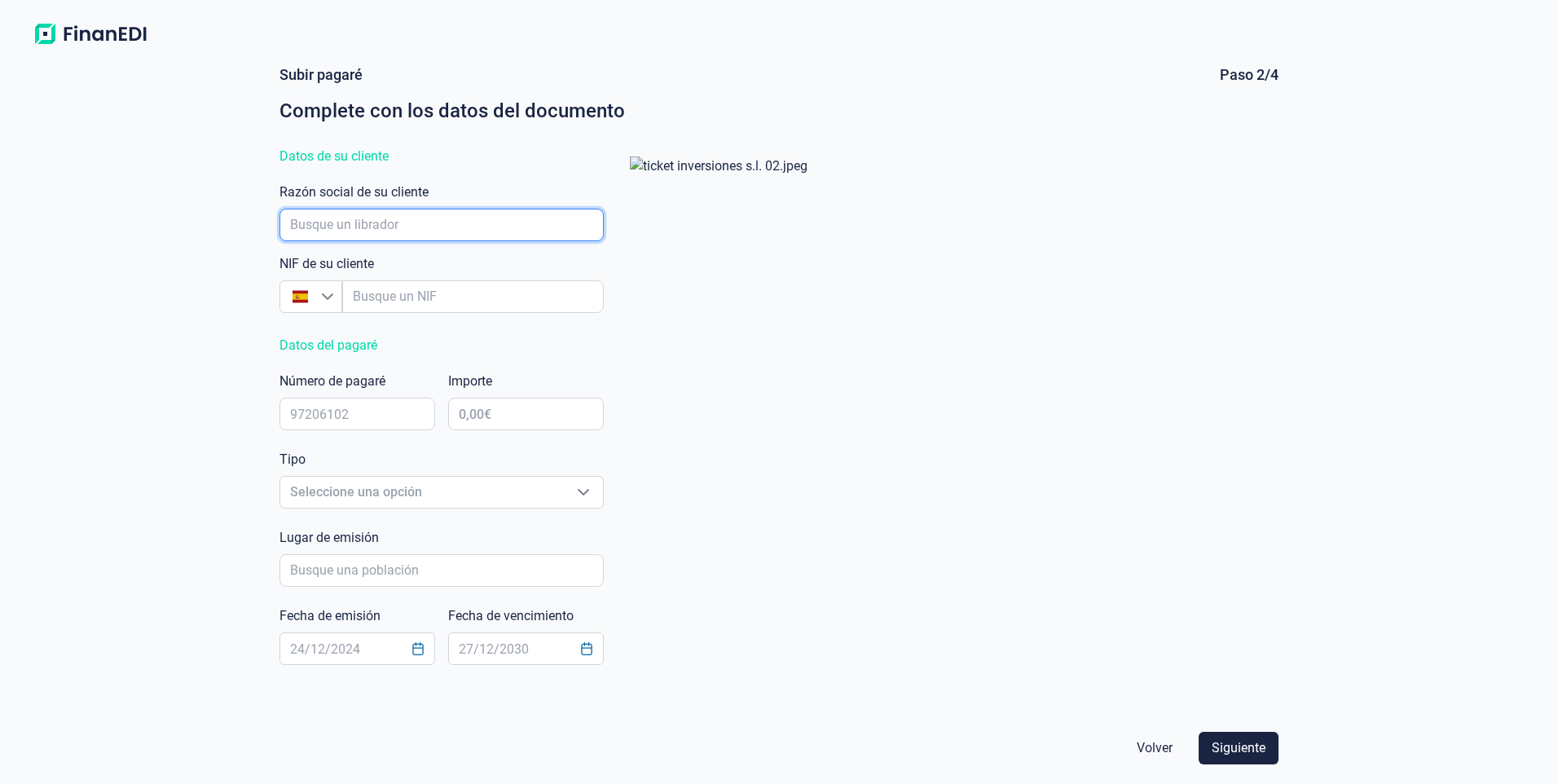
click at [391, 217] on input "empresaAutocomplete" at bounding box center [442, 225] width 325 height 33
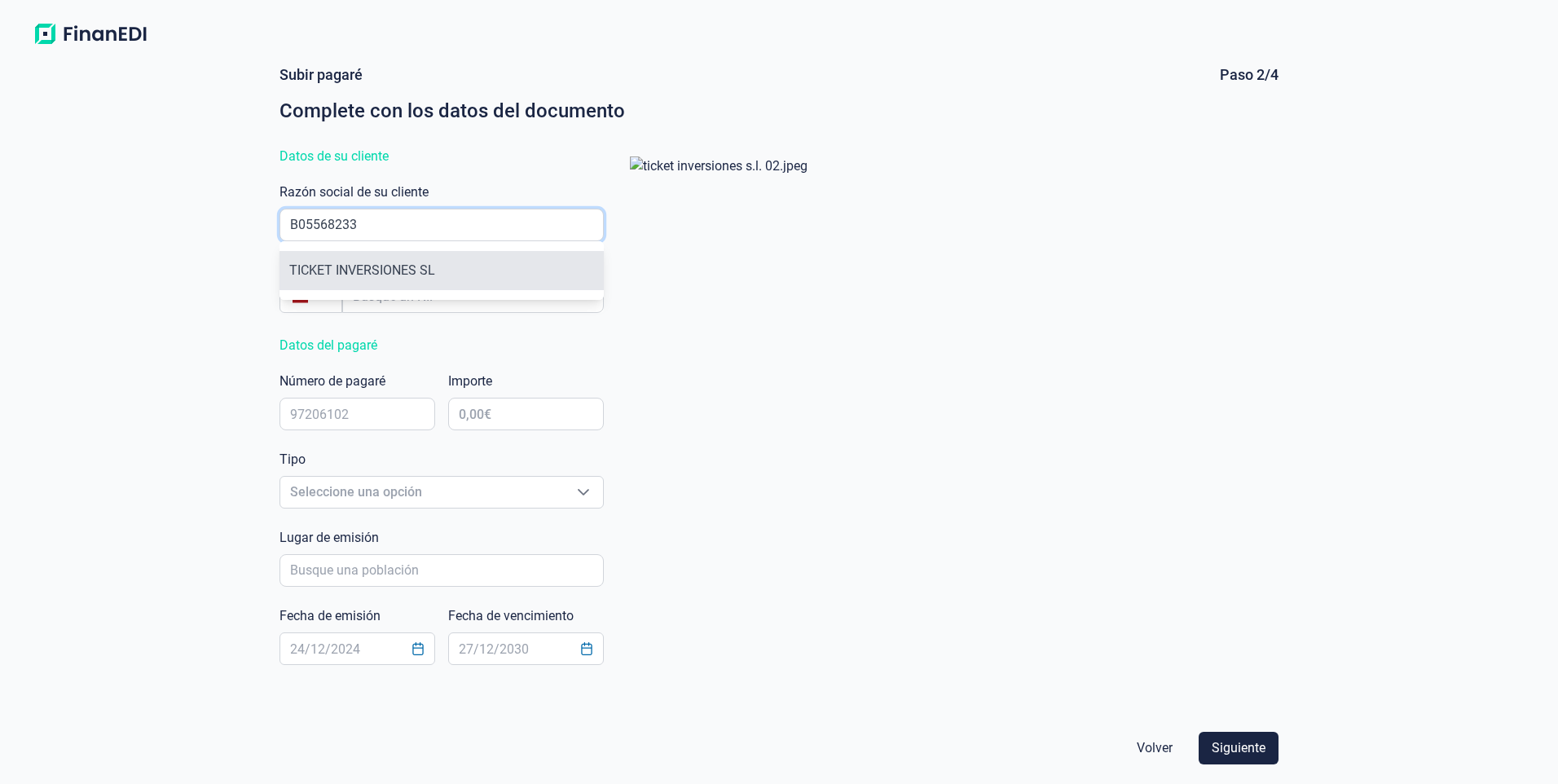
type input "B05568233"
click at [420, 281] on li "TICKET INVERSIONES SL" at bounding box center [442, 270] width 325 height 39
type input "B05568233"
type input "TICKET INVERSIONES SL"
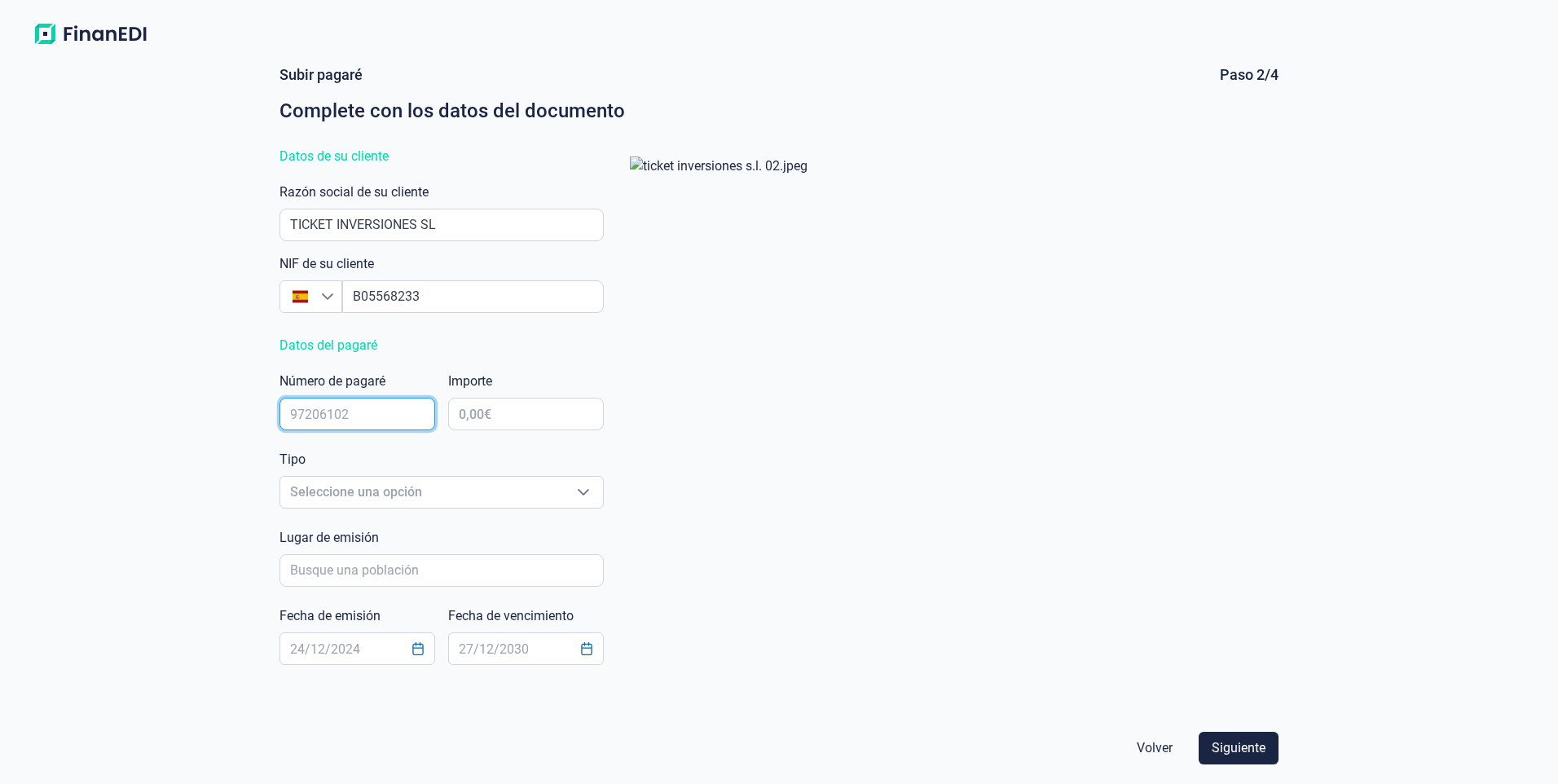
click at [358, 420] on input "text" at bounding box center [357, 413] width 156 height 33
type input "4104093.2"
click at [507, 493] on span "Seleccione una opción" at bounding box center [422, 492] width 283 height 31
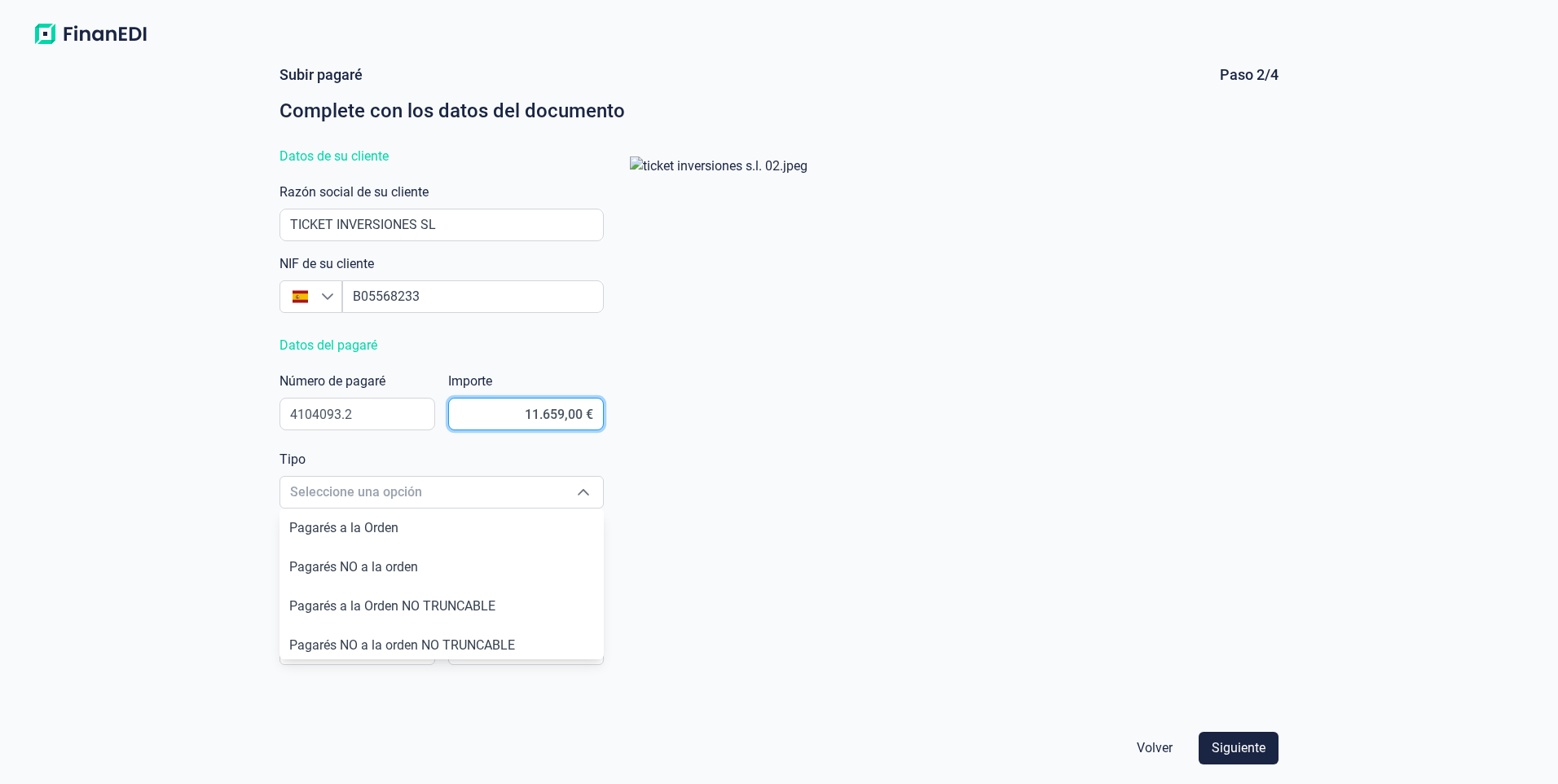
click at [537, 412] on input "11.659,00 €" at bounding box center [526, 413] width 156 height 33
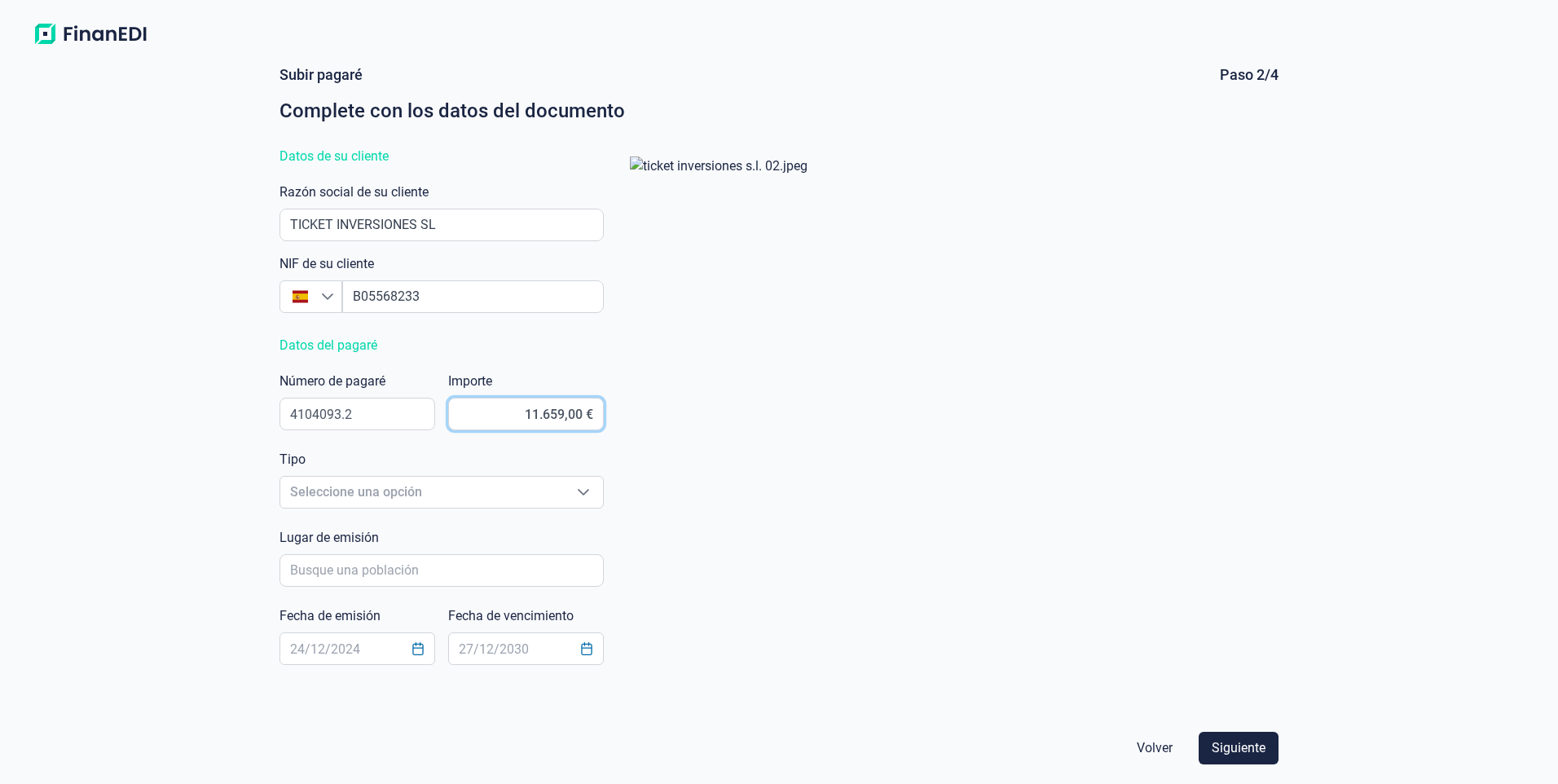
drag, startPoint x: 517, startPoint y: 415, endPoint x: 672, endPoint y: 419, distance: 155.1
click at [672, 419] on div "[PERSON_NAME] Paso 2/4 Complete con los datos del documento Datos de su cliente…" at bounding box center [779, 388] width 1013 height 646
drag, startPoint x: 485, startPoint y: 414, endPoint x: 648, endPoint y: 433, distance: 164.1
click at [648, 433] on div "[PERSON_NAME] Paso 2/4 Complete con los datos del documento Datos de su cliente…" at bounding box center [779, 388] width 1013 height 646
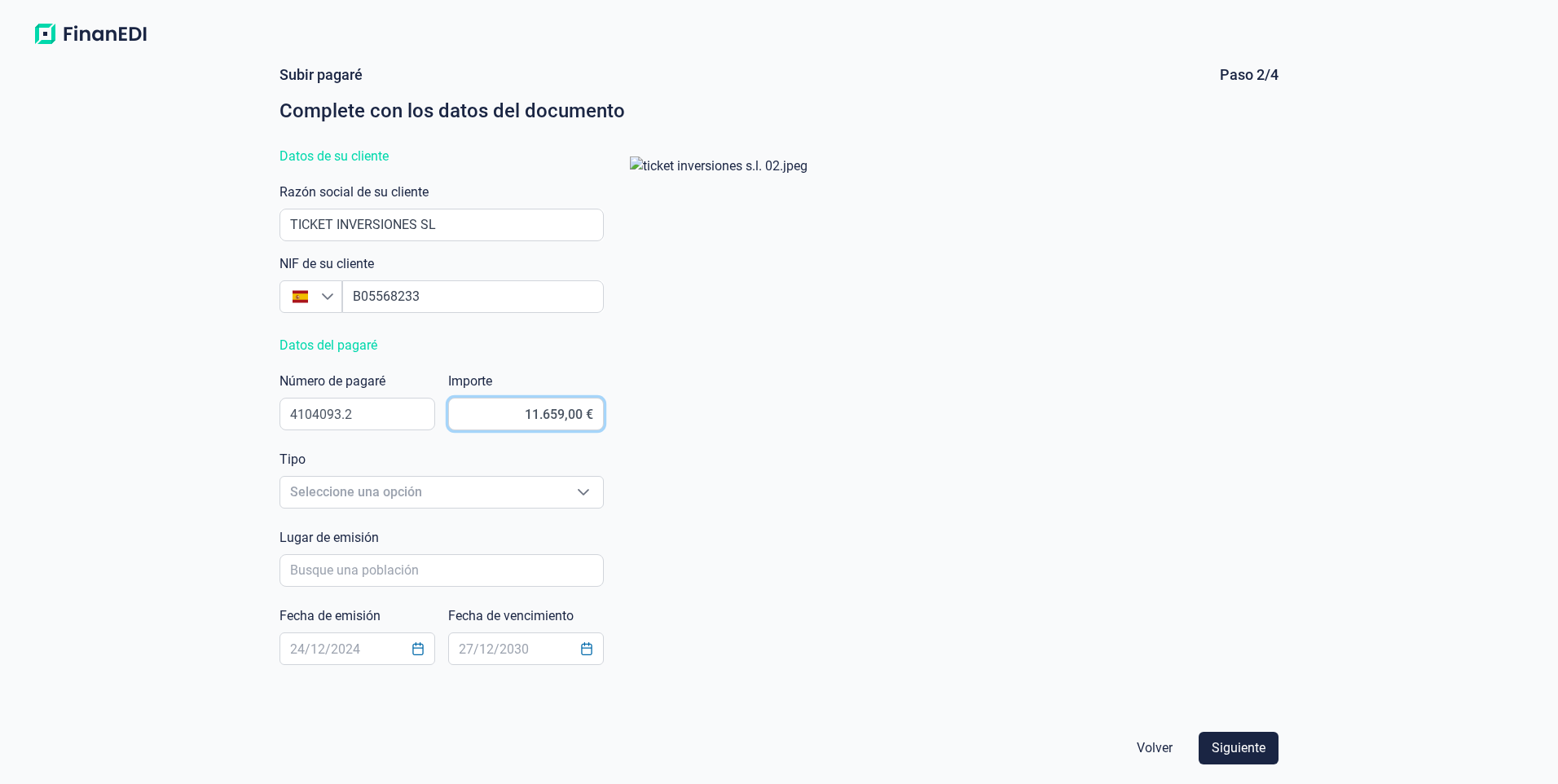
type input "116.595,00 €"
click at [510, 489] on span "Seleccione una opción" at bounding box center [422, 492] width 283 height 31
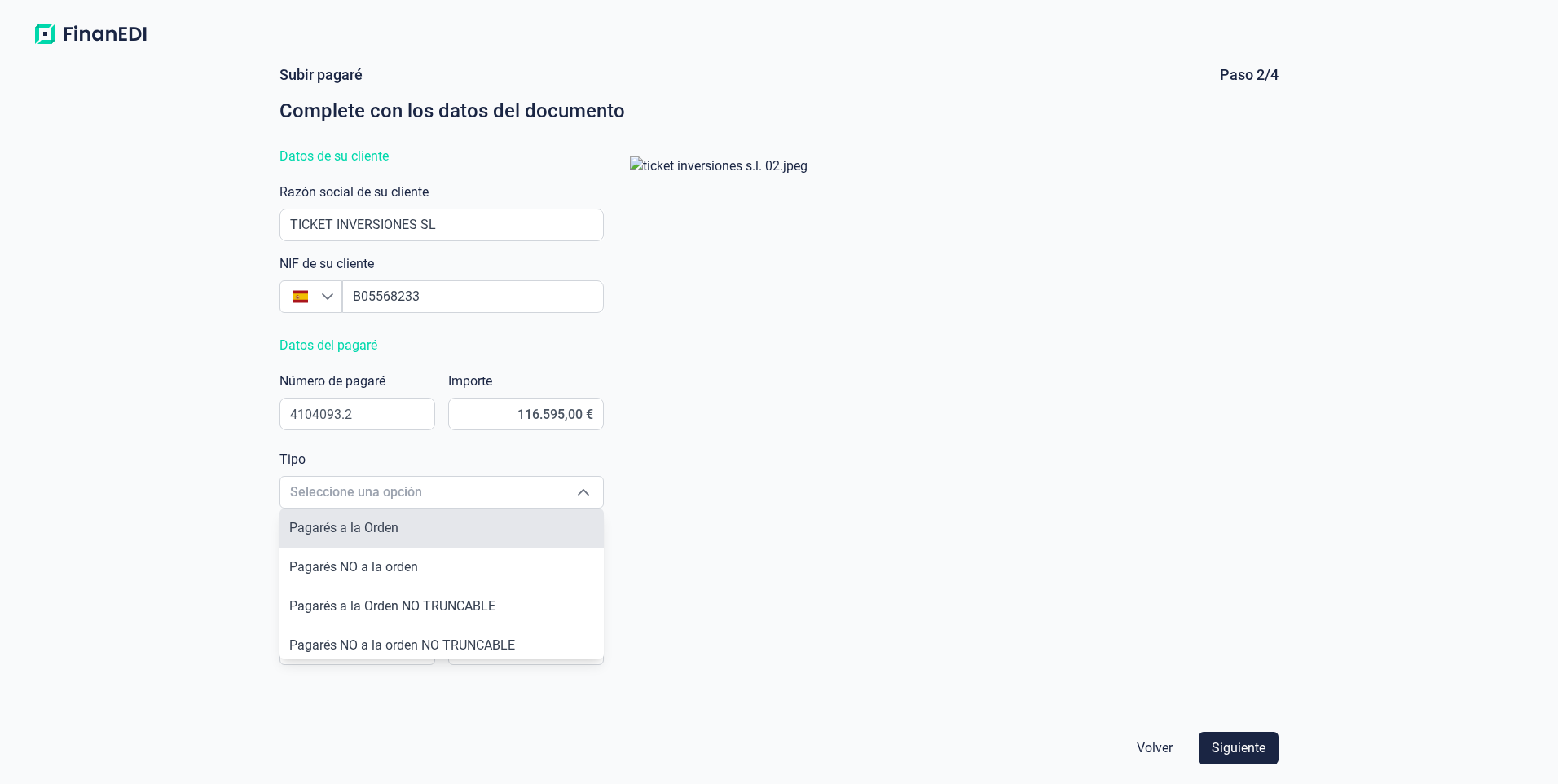
click at [417, 529] on li "Pagarés a la Orden" at bounding box center [442, 527] width 325 height 39
type input "Pagarés a la Orden"
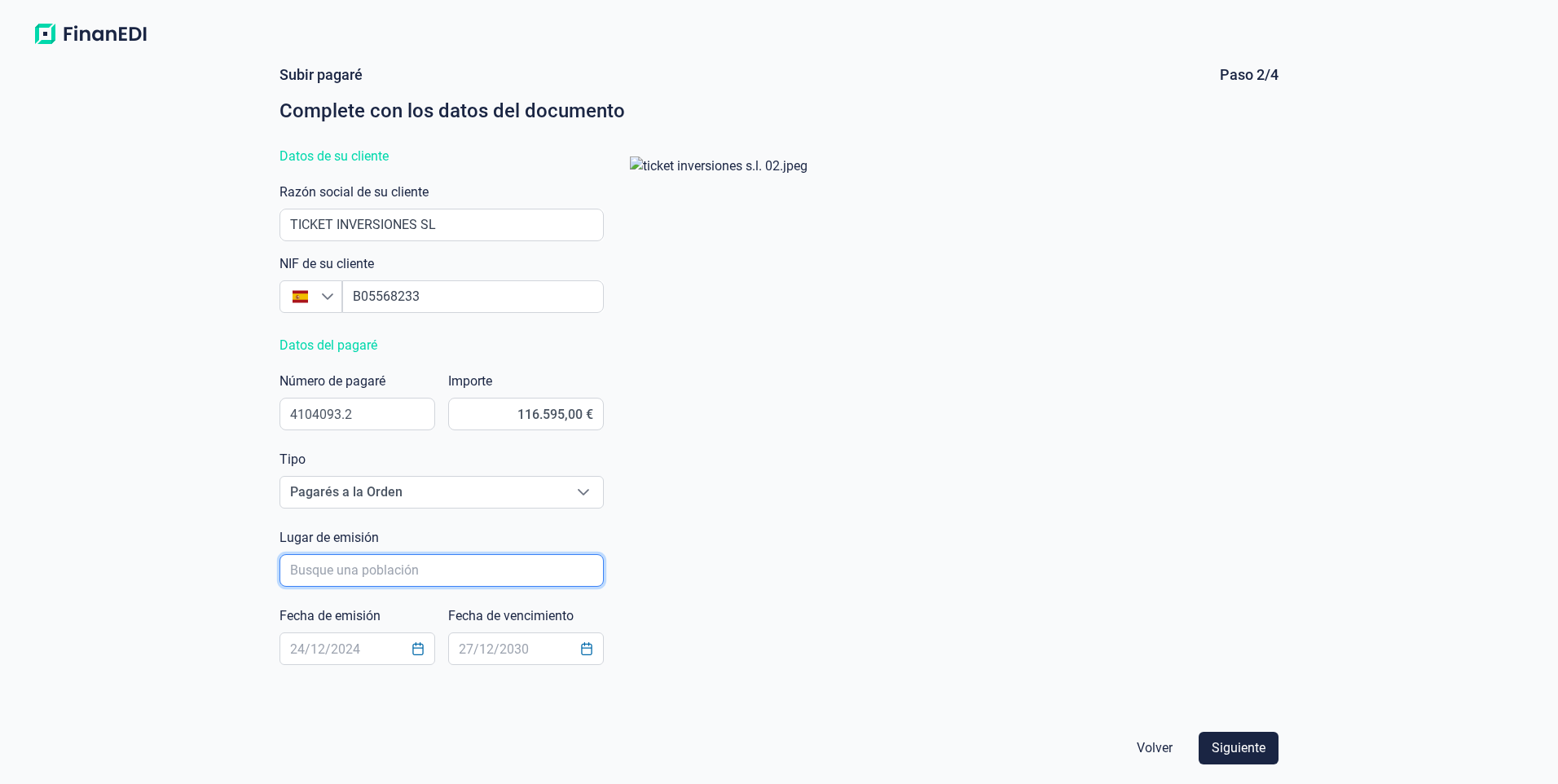
click at [408, 577] on input "poblacionAutocomplete" at bounding box center [442, 570] width 325 height 33
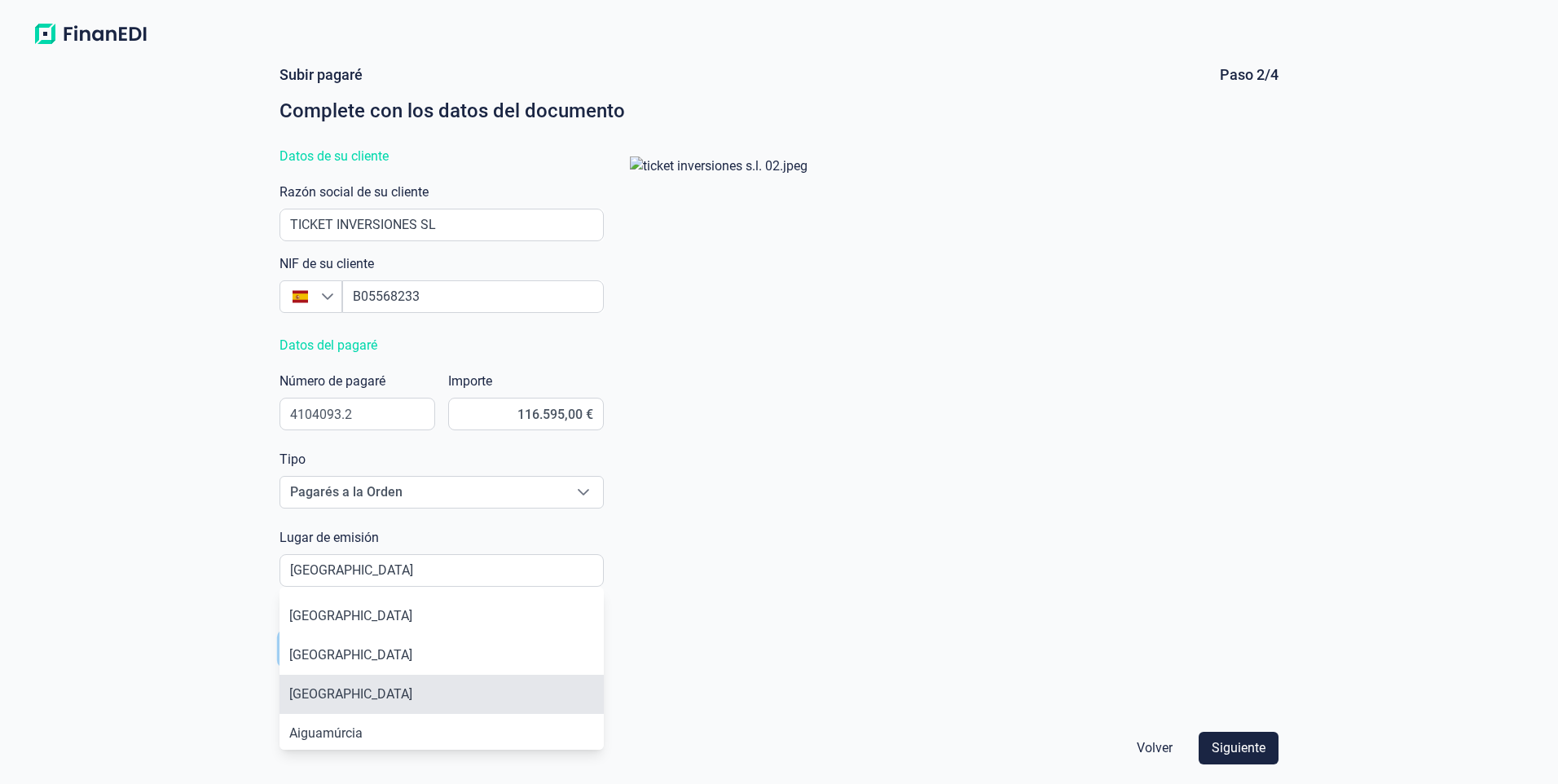
click at [346, 700] on li "[GEOGRAPHIC_DATA]" at bounding box center [442, 693] width 325 height 39
type input "[GEOGRAPHIC_DATA]"
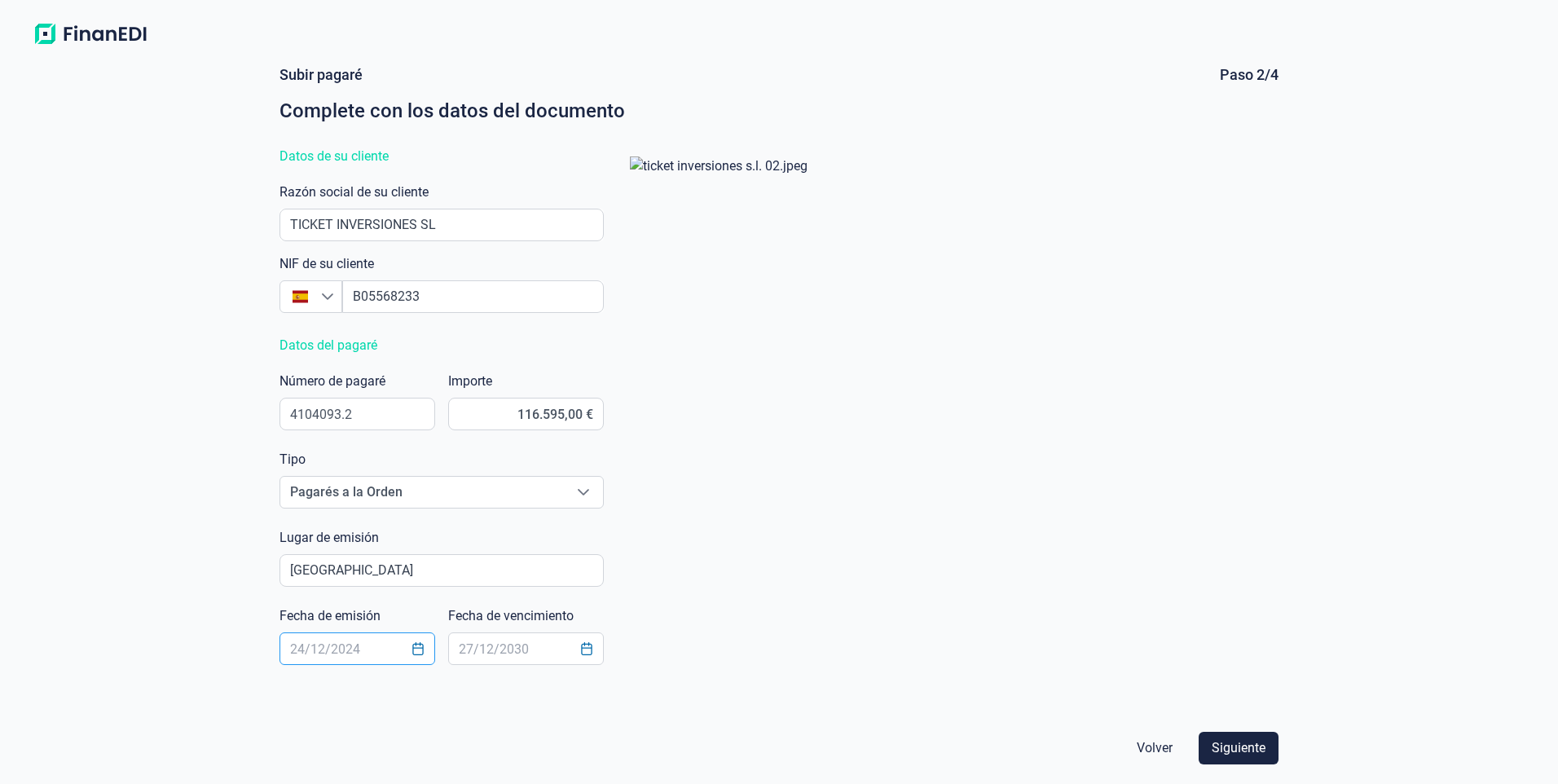
click at [339, 643] on input "text" at bounding box center [357, 648] width 156 height 33
type input "[DATE]"
click at [1259, 742] on span "Siguiente" at bounding box center [1238, 747] width 54 height 20
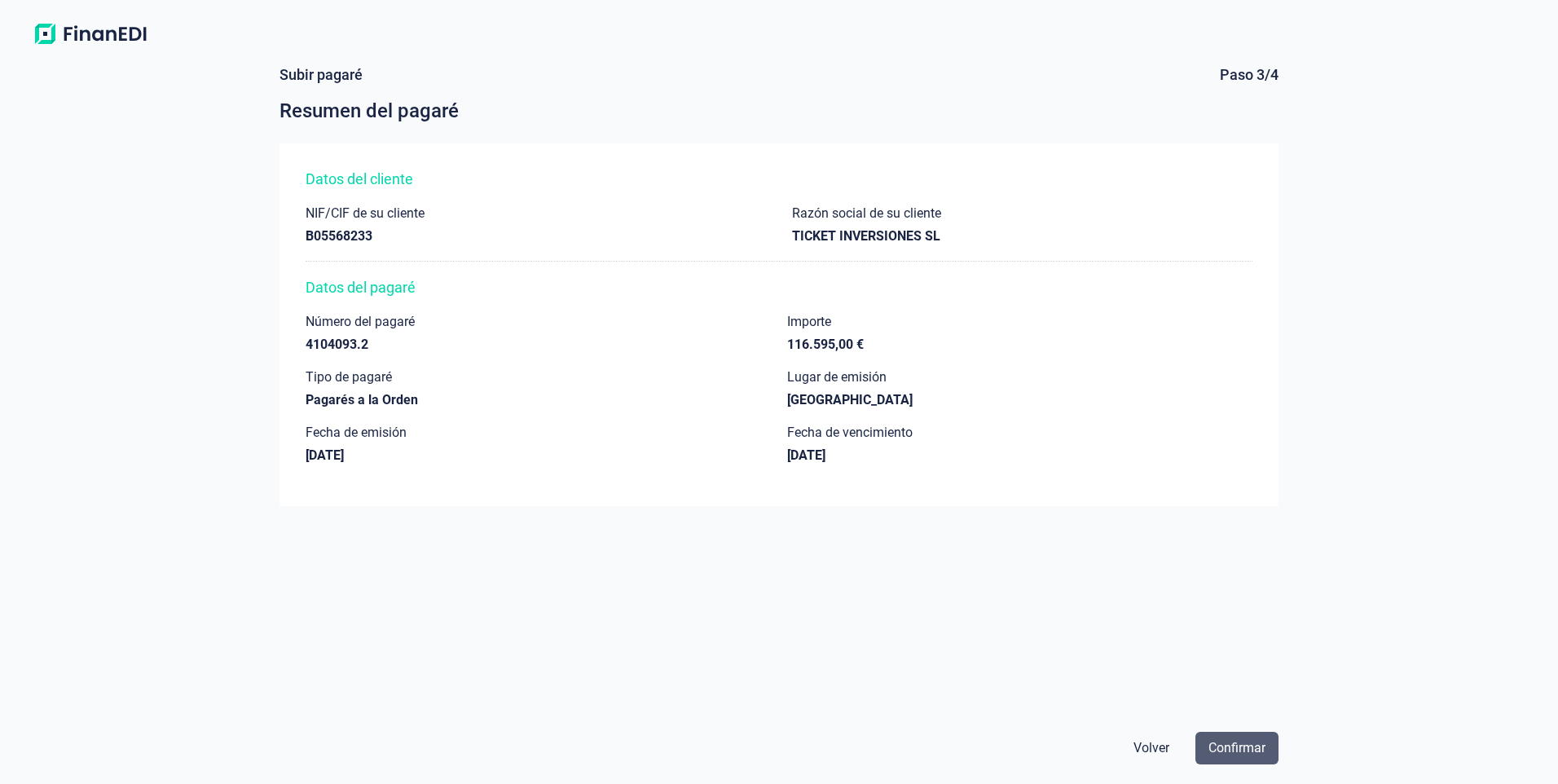
click at [1261, 750] on span "Confirmar" at bounding box center [1236, 747] width 57 height 20
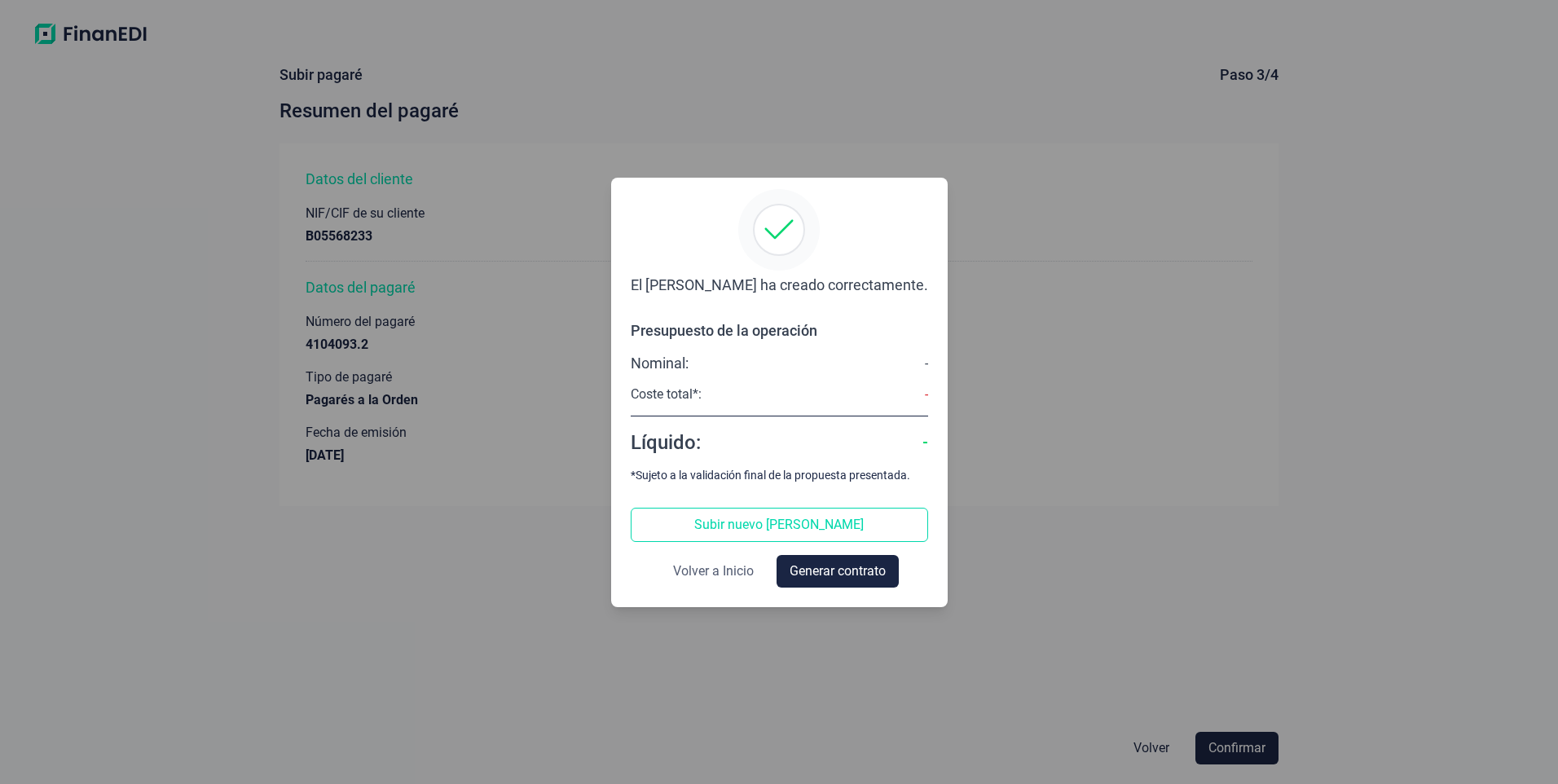
click at [704, 570] on span "Volver a Inicio" at bounding box center [712, 571] width 80 height 20
